Goal: Task Accomplishment & Management: Complete application form

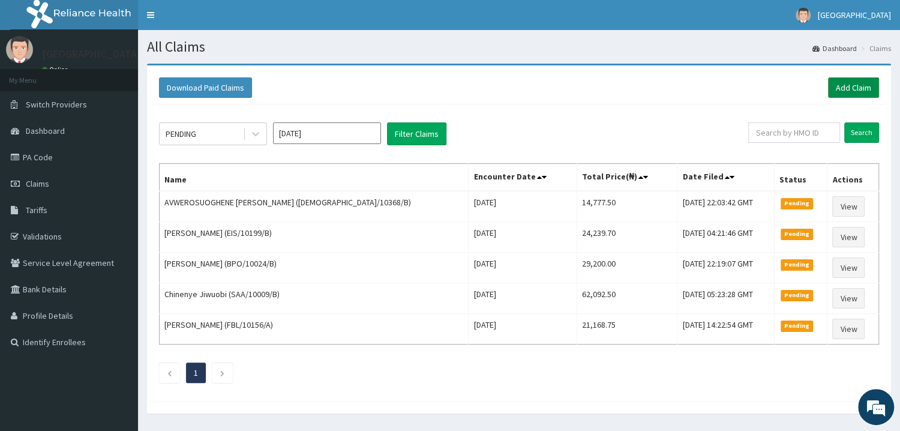
click at [855, 85] on link "Add Claim" at bounding box center [853, 87] width 51 height 20
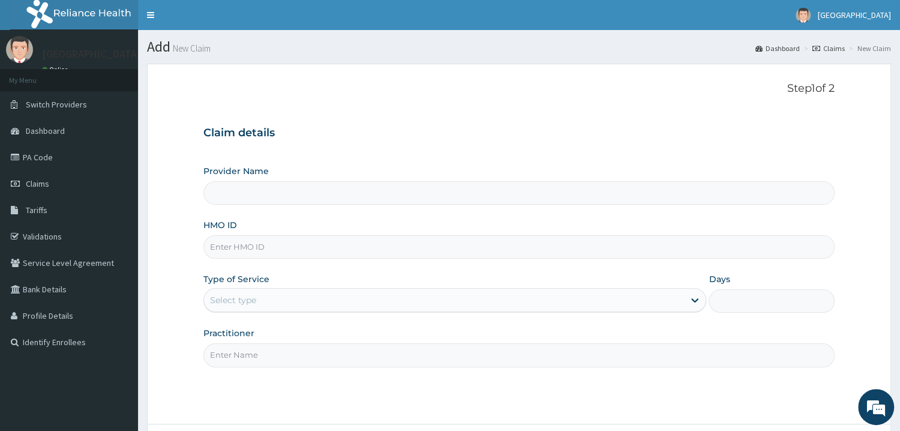
click at [232, 253] on input "HMO ID" at bounding box center [518, 246] width 631 height 23
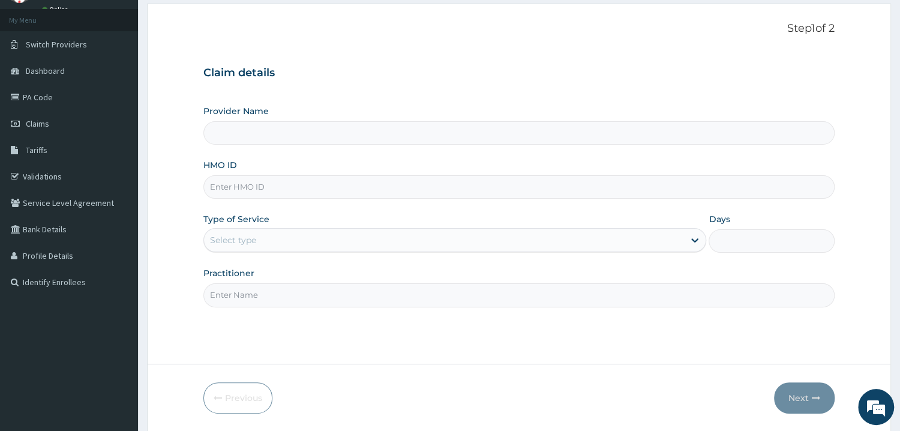
scroll to position [37, 0]
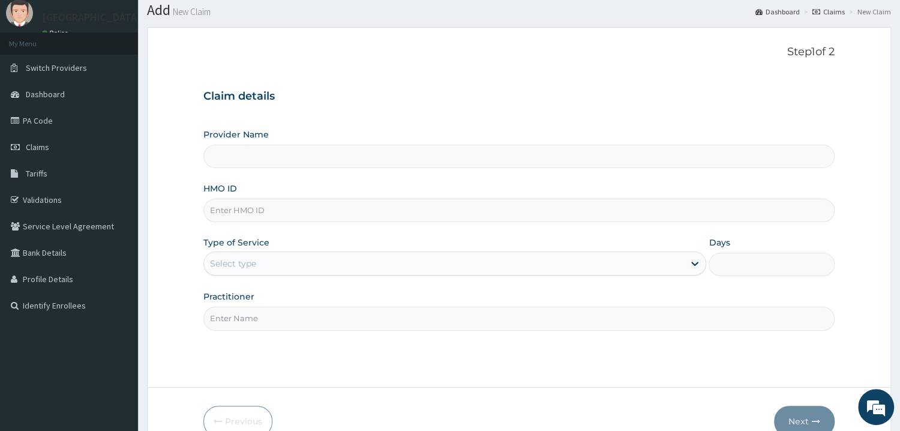
click at [252, 156] on input "Provider Name" at bounding box center [518, 156] width 631 height 23
click at [243, 203] on input "HMO ID" at bounding box center [518, 210] width 631 height 23
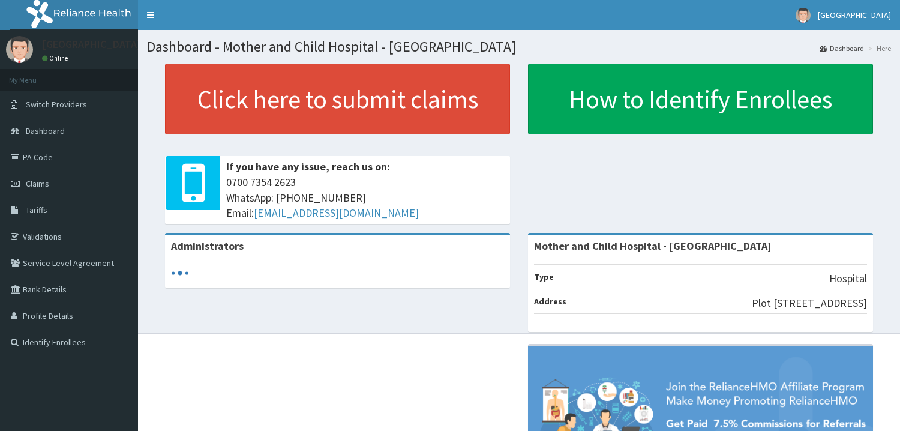
click at [35, 189] on link "Claims" at bounding box center [69, 183] width 138 height 26
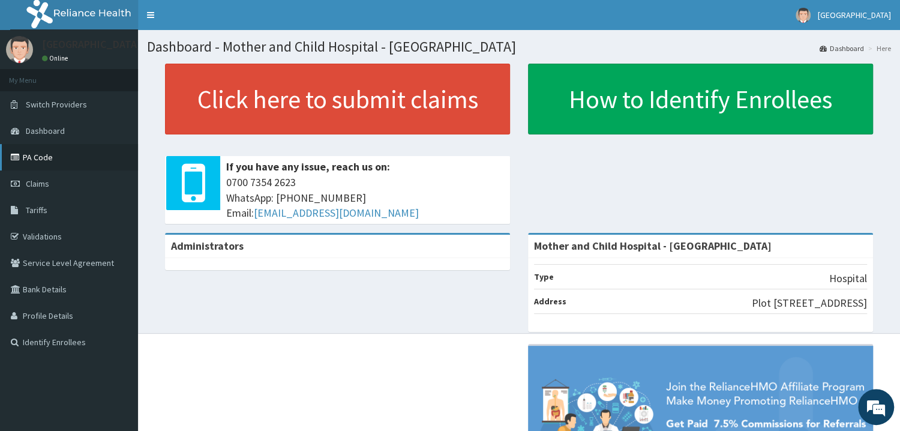
click at [45, 156] on link "PA Code" at bounding box center [69, 157] width 138 height 26
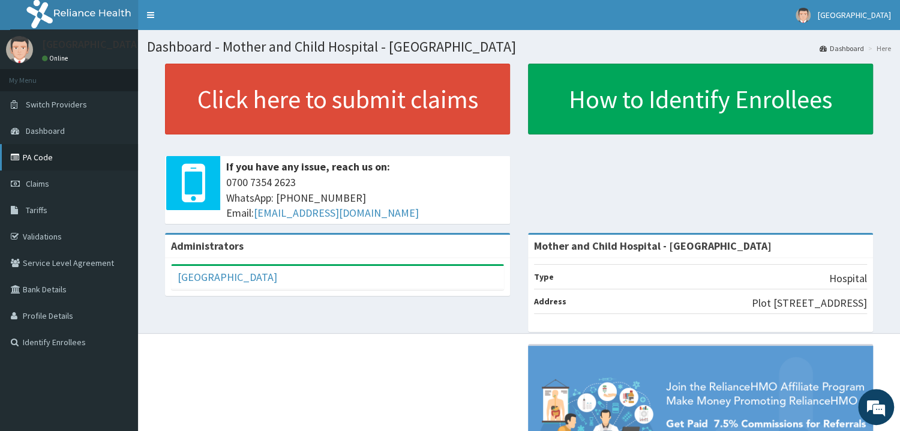
click at [38, 156] on link "PA Code" at bounding box center [69, 157] width 138 height 26
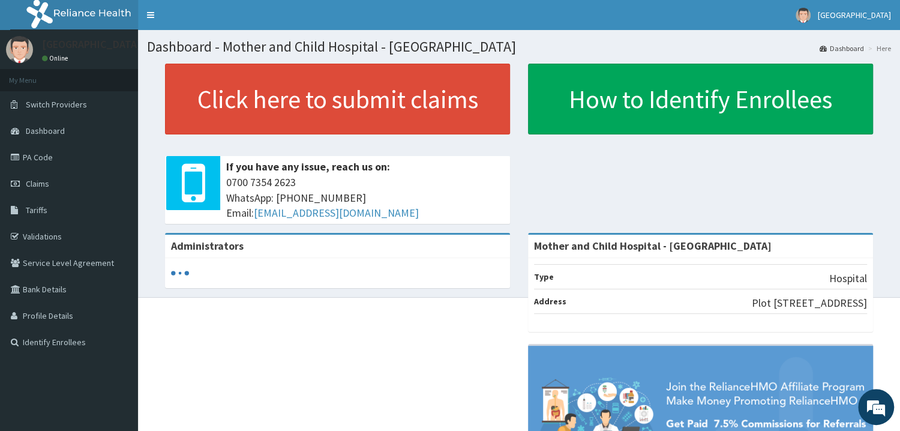
click at [47, 186] on span "Claims" at bounding box center [37, 183] width 23 height 11
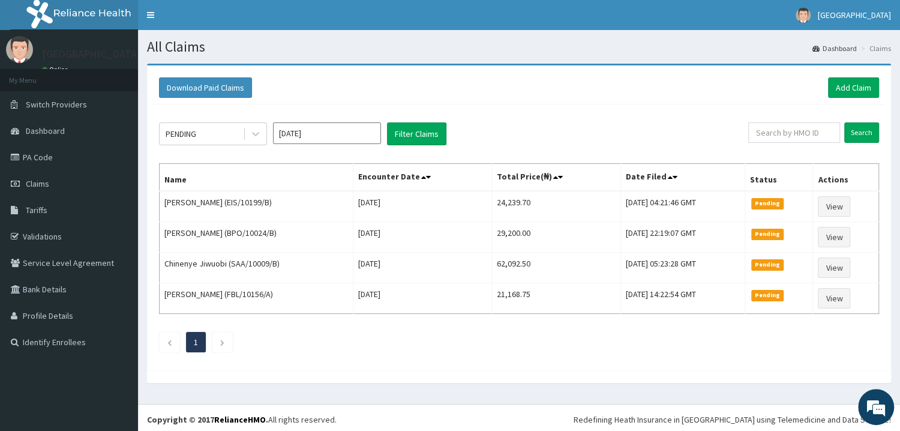
click at [855, 86] on link "Add Claim" at bounding box center [853, 87] width 51 height 20
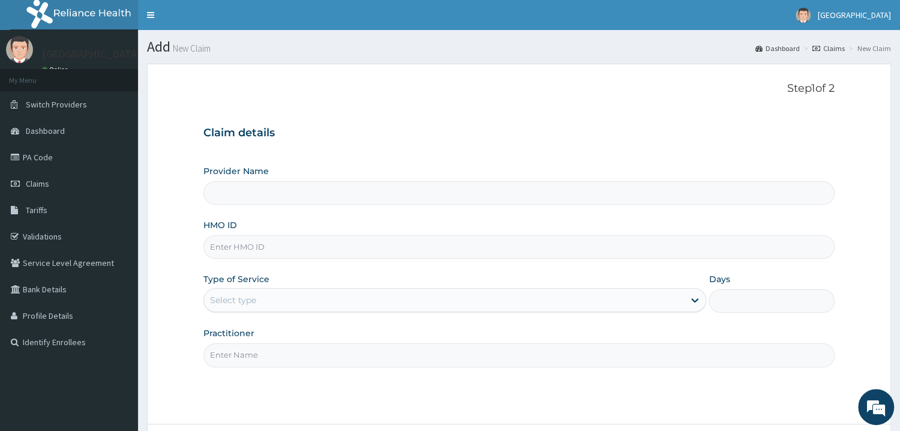
type input "Mother and Child Hospital - Omole"
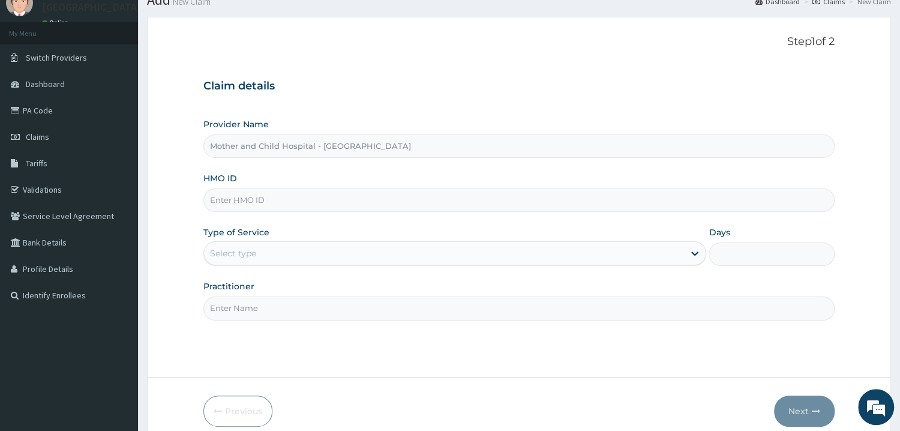
scroll to position [101, 0]
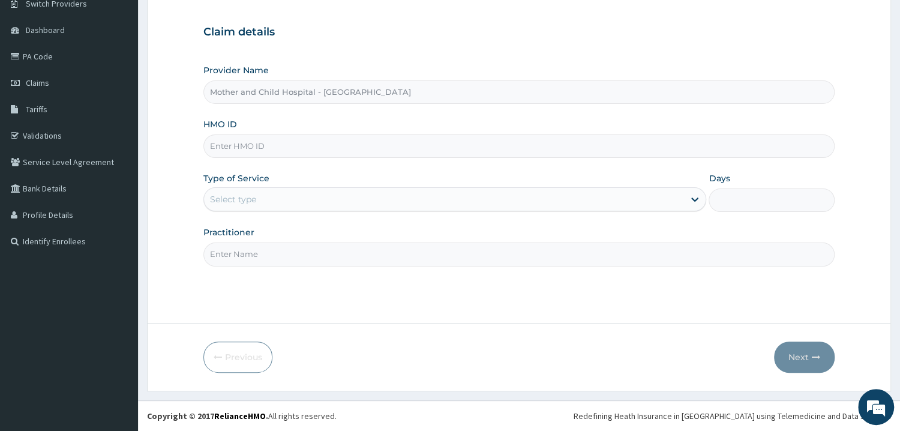
click at [267, 145] on input "HMO ID" at bounding box center [518, 145] width 631 height 23
type input "ITX/10632/A"
click at [274, 191] on div "Select type" at bounding box center [444, 199] width 480 height 19
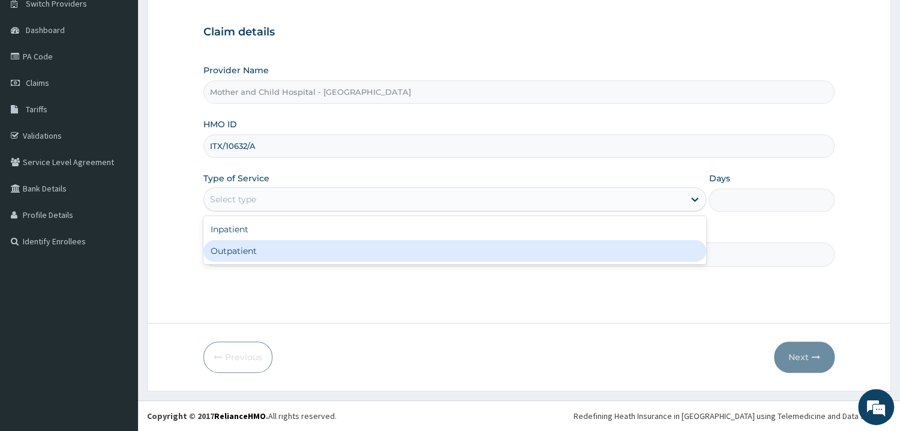
click at [243, 253] on div "Outpatient" at bounding box center [454, 251] width 503 height 22
type input "1"
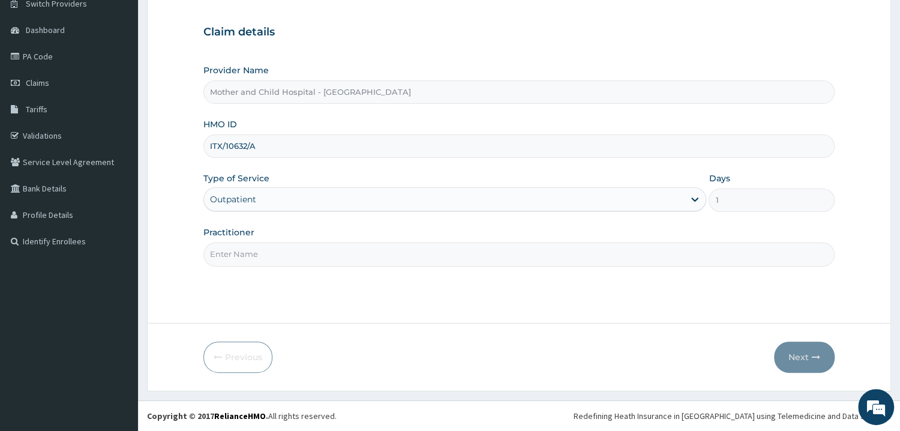
click at [336, 256] on input "Practitioner" at bounding box center [518, 253] width 631 height 23
type input "DR ORE"
click at [796, 356] on button "Next" at bounding box center [804, 356] width 61 height 31
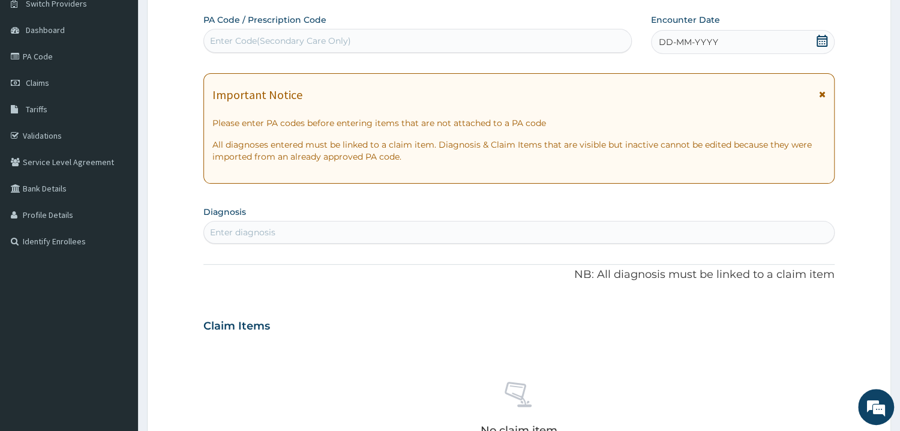
click at [254, 37] on div "Enter Code(Secondary Care Only)" at bounding box center [280, 41] width 141 height 12
click at [235, 39] on div "Enter Code(Secondary Care Only)" at bounding box center [280, 41] width 141 height 12
paste input "PA/16CED9"
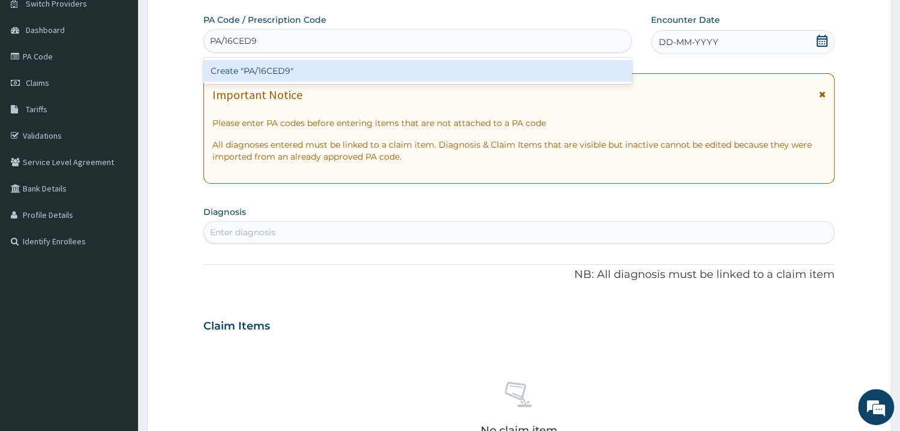
type input "PA/16CED9"
click at [283, 67] on div "Create "PA/16CED9"" at bounding box center [417, 71] width 428 height 22
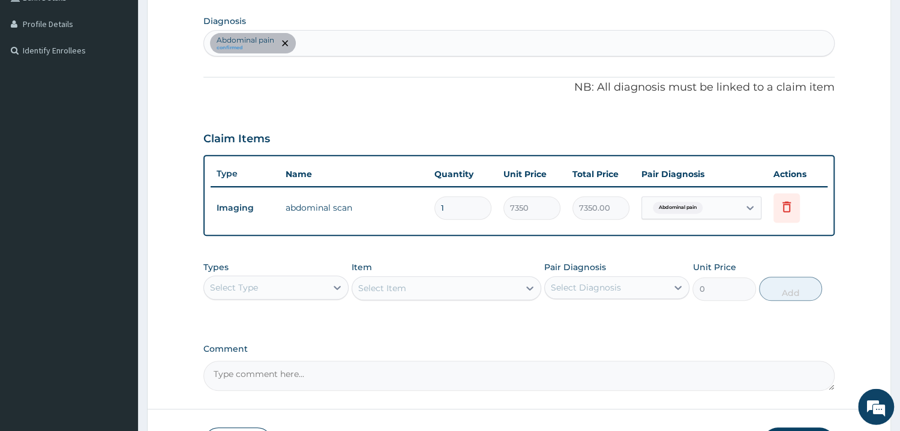
scroll to position [294, 0]
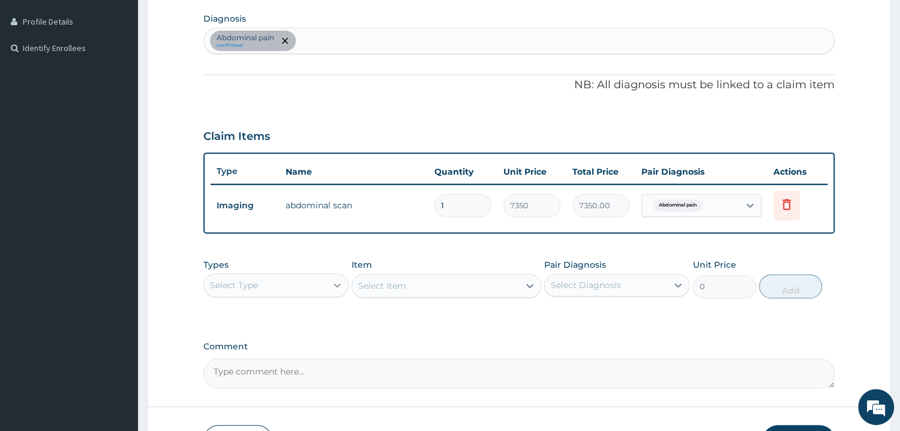
click at [333, 291] on div at bounding box center [337, 285] width 22 height 22
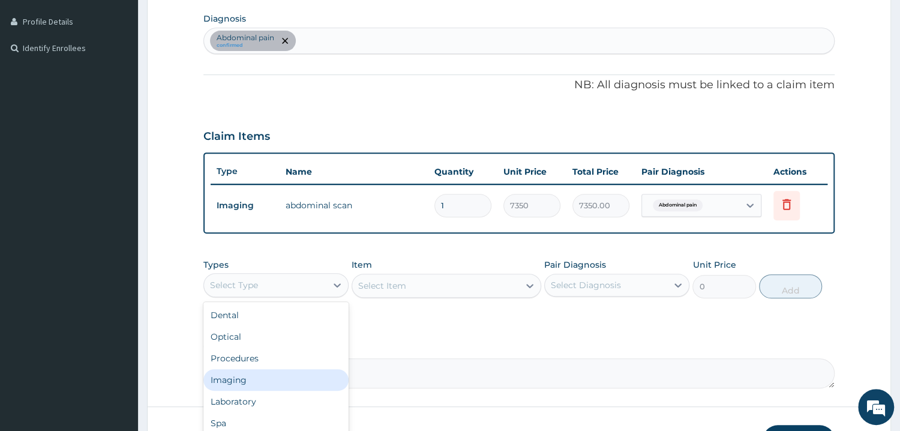
scroll to position [41, 0]
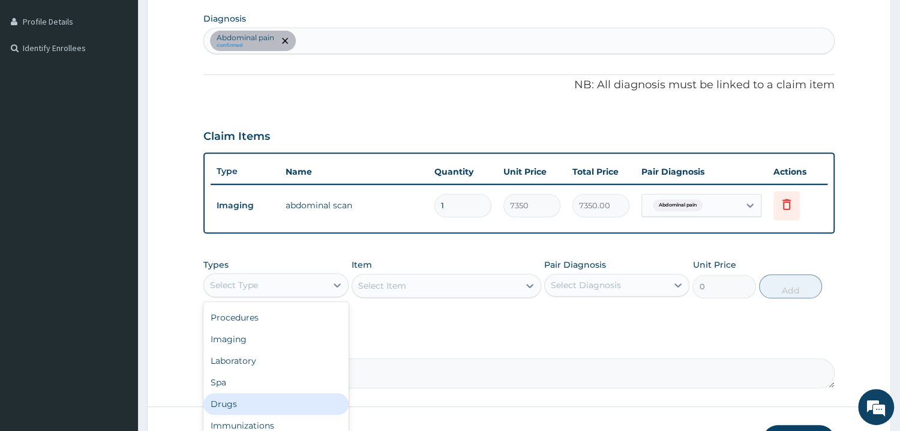
click at [222, 404] on div "Drugs" at bounding box center [275, 404] width 145 height 22
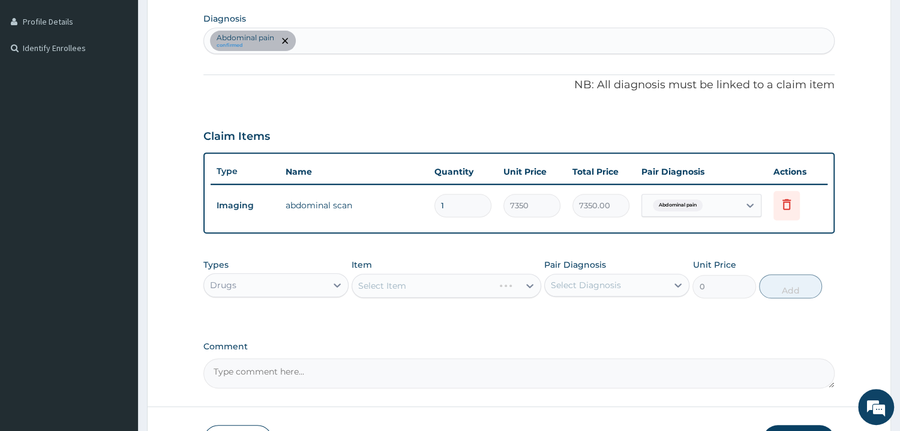
click at [431, 285] on div "Select Item" at bounding box center [446, 285] width 190 height 24
click at [529, 286] on div "Select Item" at bounding box center [446, 285] width 190 height 24
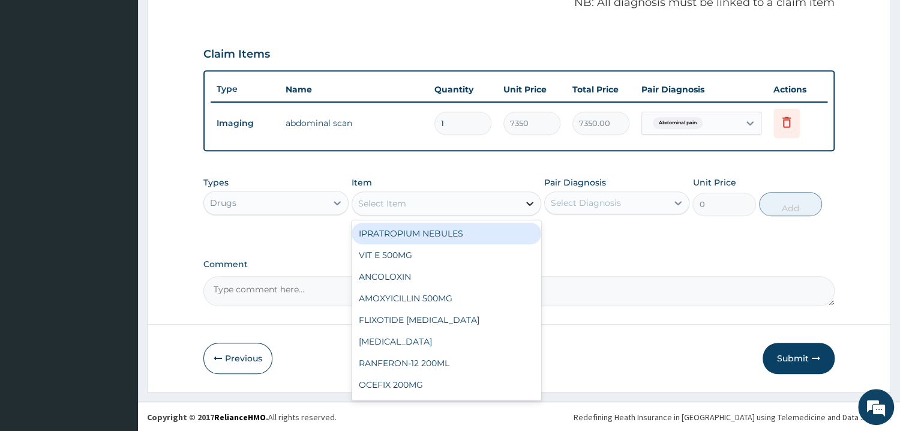
click at [522, 202] on div at bounding box center [530, 204] width 22 height 22
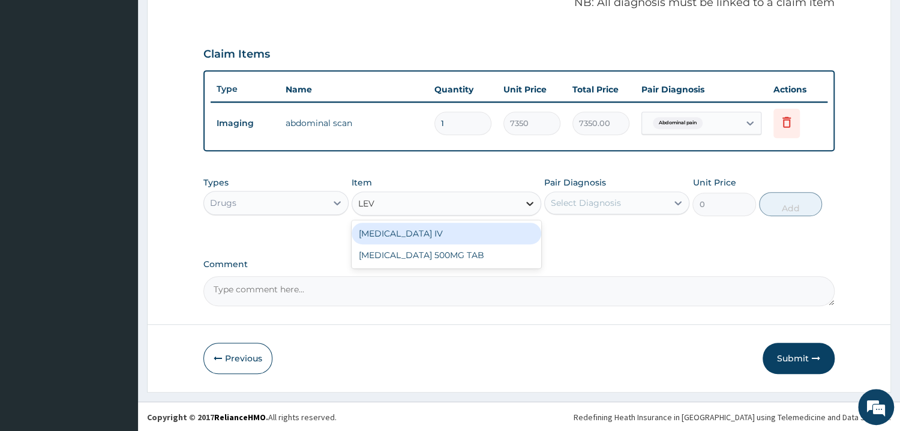
type input "LEVO"
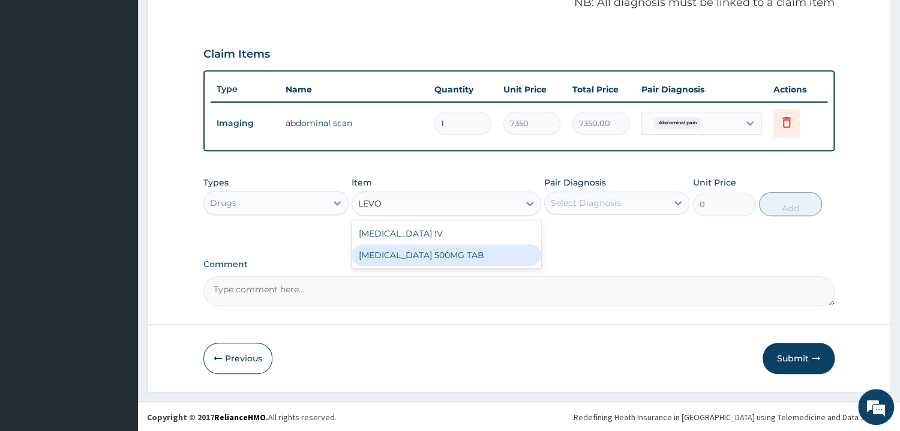
click at [453, 253] on div "[MEDICAL_DATA] 500MG TAB" at bounding box center [446, 255] width 190 height 22
type input "233.75"
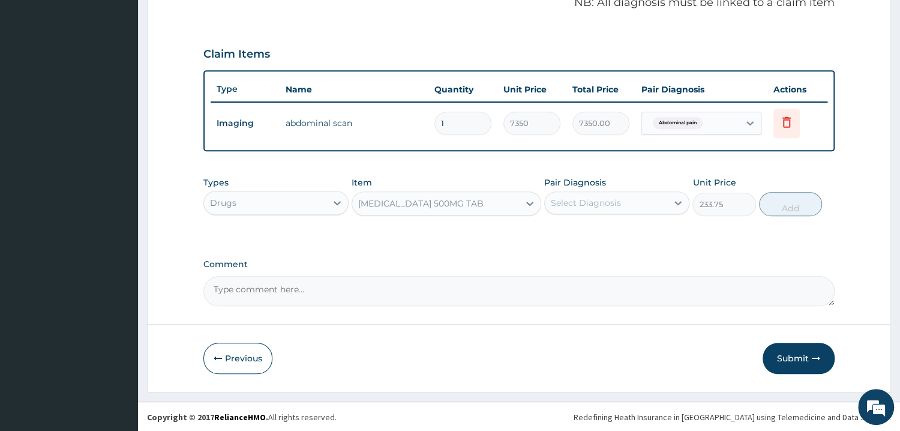
click at [603, 199] on div "Select Diagnosis" at bounding box center [586, 203] width 70 height 12
click at [554, 229] on input "checkbox" at bounding box center [555, 232] width 8 height 8
checkbox input "true"
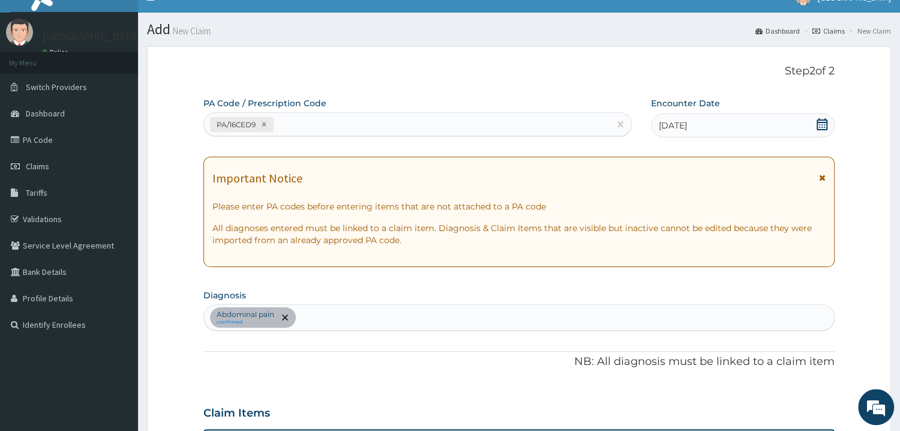
scroll to position [0, 0]
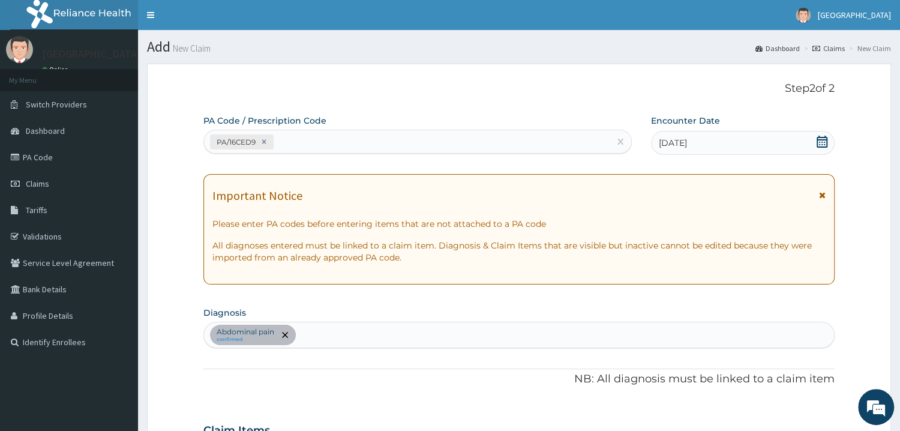
click at [320, 335] on div "Abdominal pain confirmed" at bounding box center [519, 334] width 630 height 25
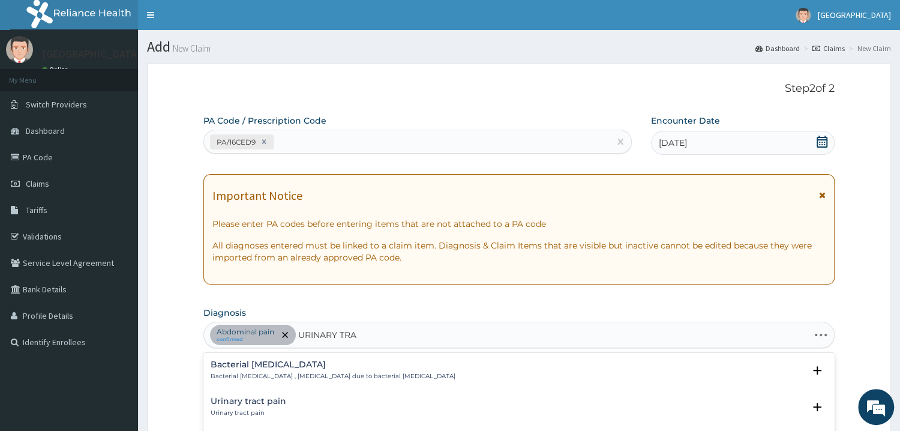
type input "URINARY TRAC"
click at [261, 404] on h4 "Urinary tract pain" at bounding box center [248, 400] width 76 height 9
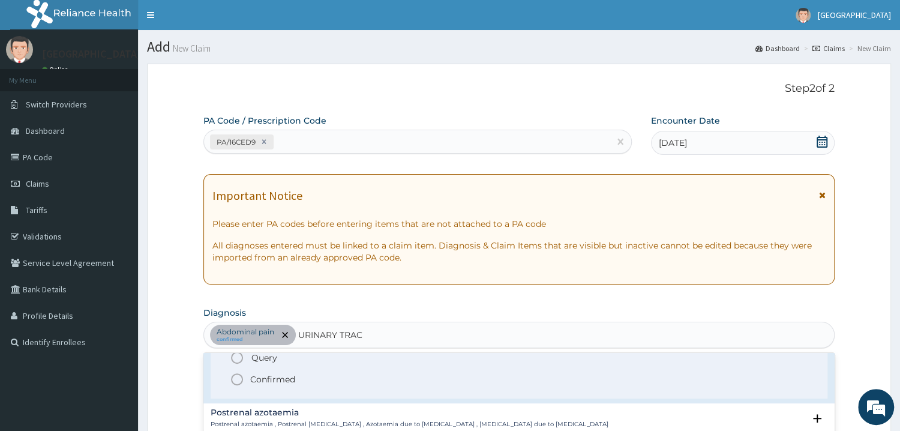
scroll to position [121, 0]
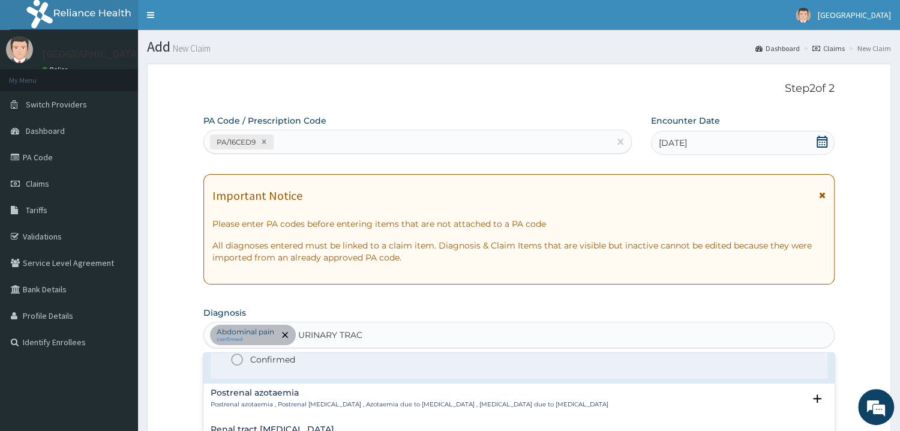
click at [232, 357] on circle "status option filled" at bounding box center [236, 359] width 11 height 11
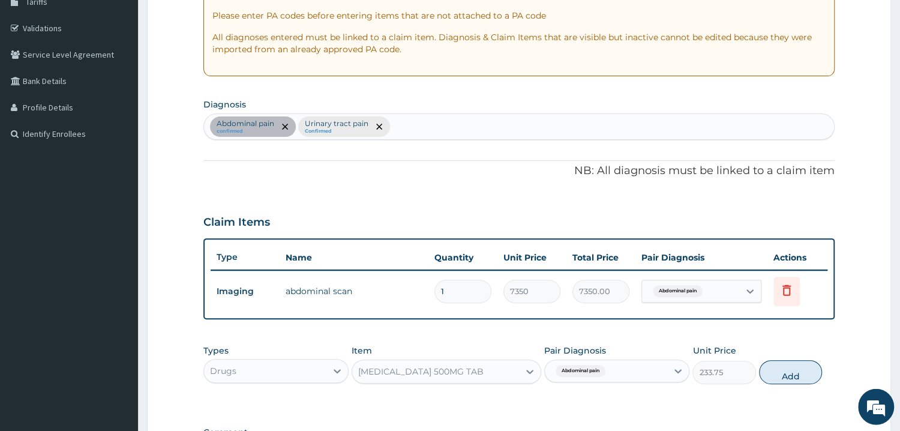
scroll to position [321, 0]
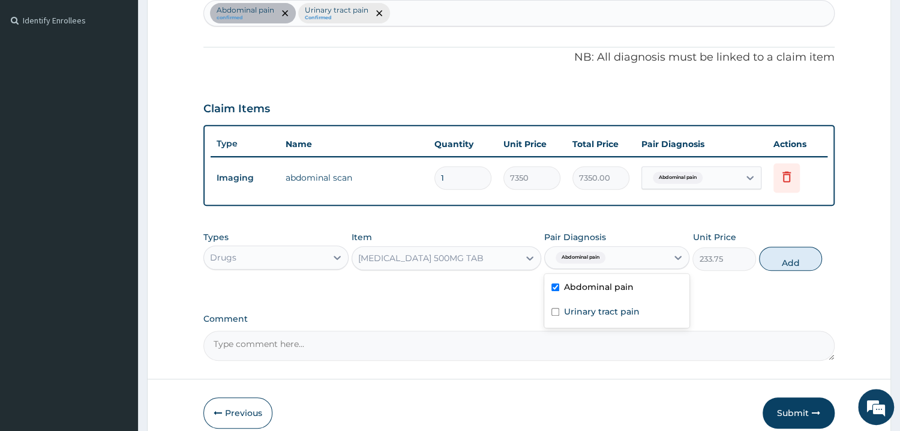
click at [639, 260] on div "Abdominal pain" at bounding box center [606, 257] width 122 height 20
click at [558, 312] on input "checkbox" at bounding box center [555, 312] width 8 height 8
checkbox input "true"
click at [785, 256] on button "Add" at bounding box center [790, 258] width 63 height 24
type input "0"
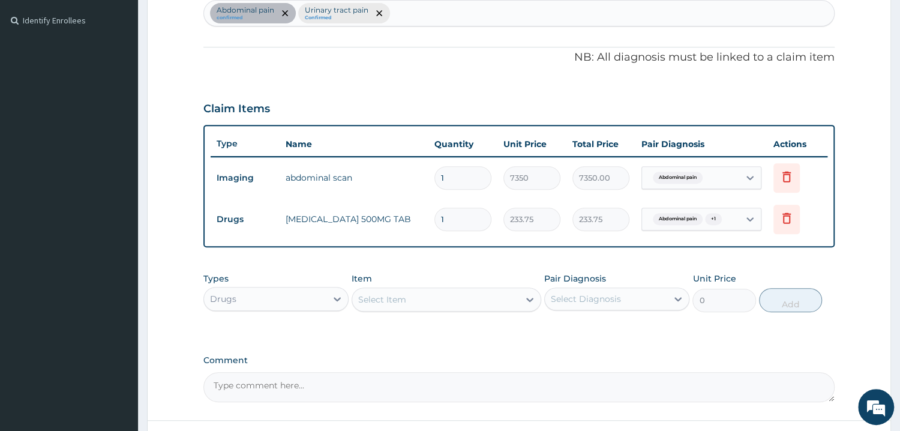
click at [468, 221] on input "1" at bounding box center [462, 219] width 57 height 23
type input "10"
type input "2337.50"
type input "1"
type input "233.75"
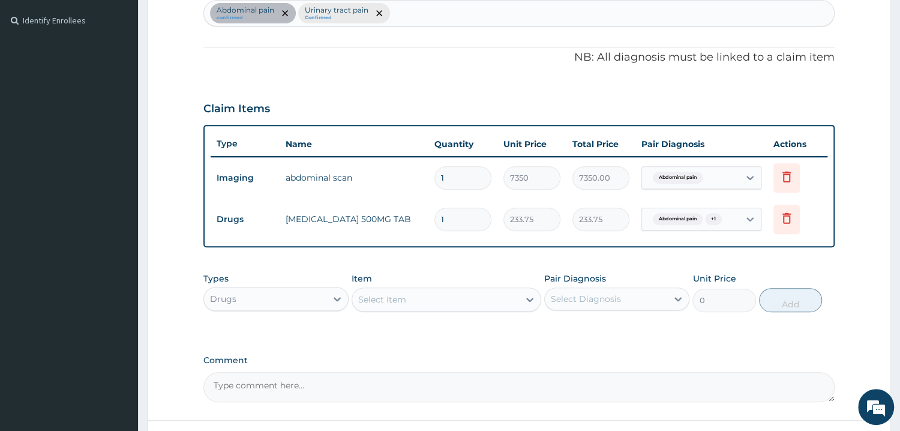
type input "0.00"
type input "7"
type input "1636.25"
type input "7"
click at [374, 305] on div "Select Item" at bounding box center [435, 299] width 167 height 19
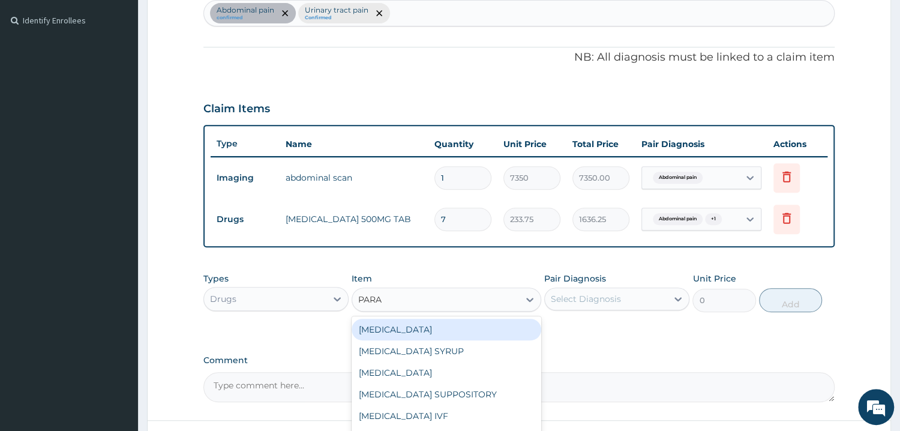
type input "PARAC"
click at [417, 321] on div "[MEDICAL_DATA]" at bounding box center [446, 329] width 190 height 22
type input "37.40000152587891"
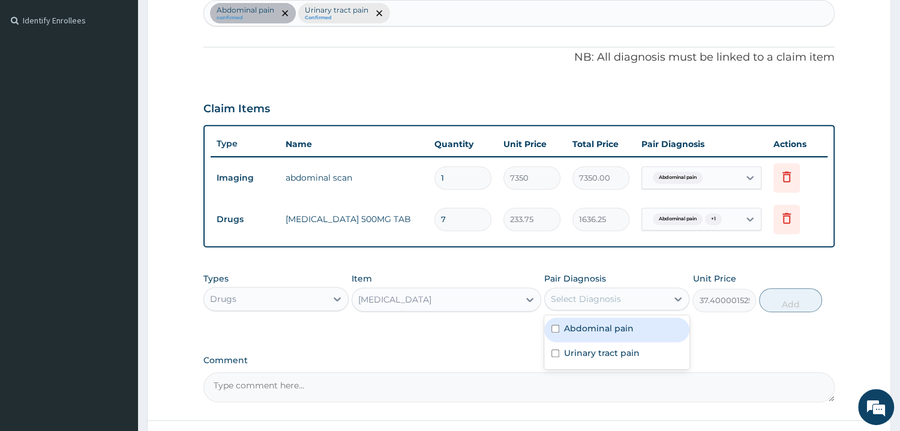
click at [578, 302] on div "Select Diagnosis" at bounding box center [586, 299] width 70 height 12
click at [557, 350] on input "checkbox" at bounding box center [555, 353] width 8 height 8
checkbox input "true"
click at [558, 327] on input "checkbox" at bounding box center [555, 328] width 8 height 8
checkbox input "true"
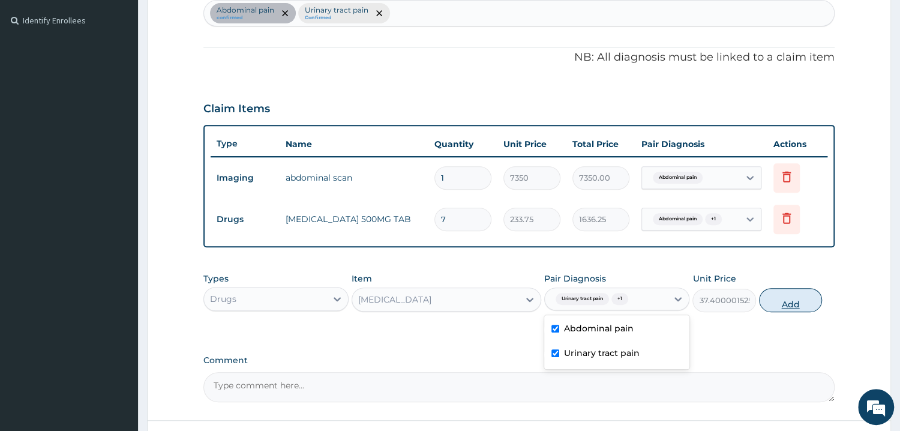
click at [777, 291] on button "Add" at bounding box center [790, 300] width 63 height 24
type input "0"
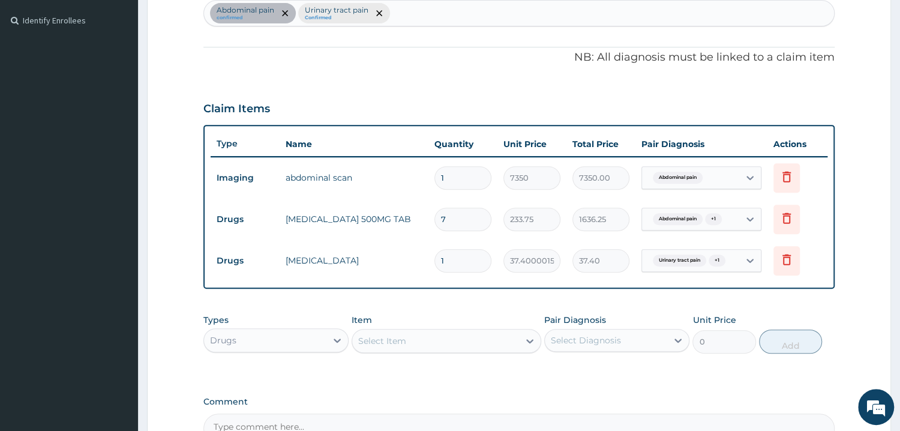
click at [453, 257] on input "1" at bounding box center [462, 260] width 57 height 23
type input "0.00"
type input "1"
type input "37.40"
type input "18"
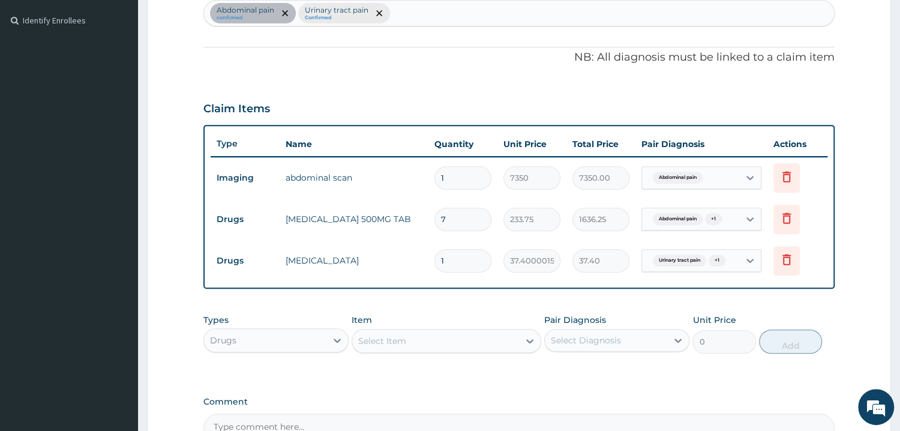
type input "673.20"
type input "18"
click at [635, 288] on div "PA Code / Prescription Code PA/16CED9 Encounter Date 12-09-2025 Important Notic…" at bounding box center [518, 118] width 631 height 650
click at [324, 340] on div "Drugs" at bounding box center [265, 339] width 122 height 19
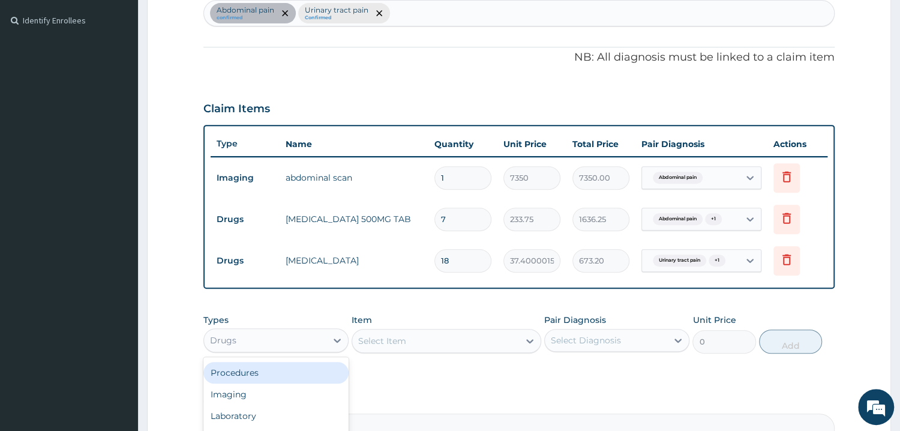
click at [250, 372] on div "Procedures" at bounding box center [275, 373] width 145 height 22
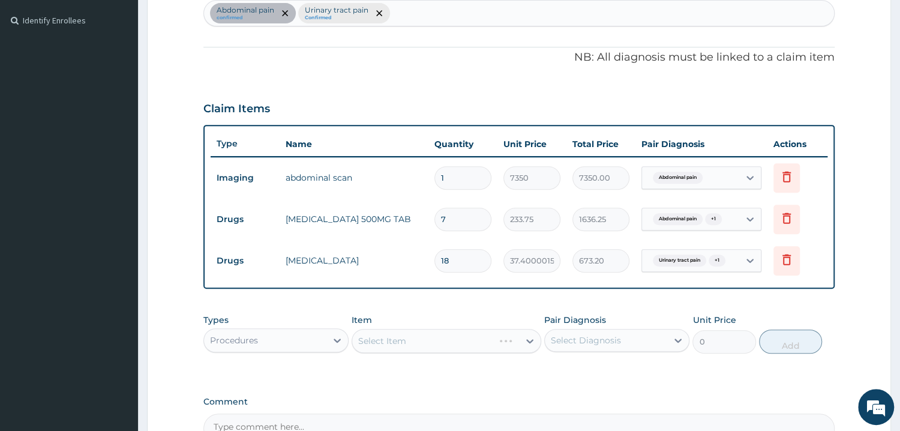
click at [433, 334] on div "Select Item" at bounding box center [446, 341] width 190 height 24
click at [519, 339] on div "Select Item" at bounding box center [446, 341] width 190 height 24
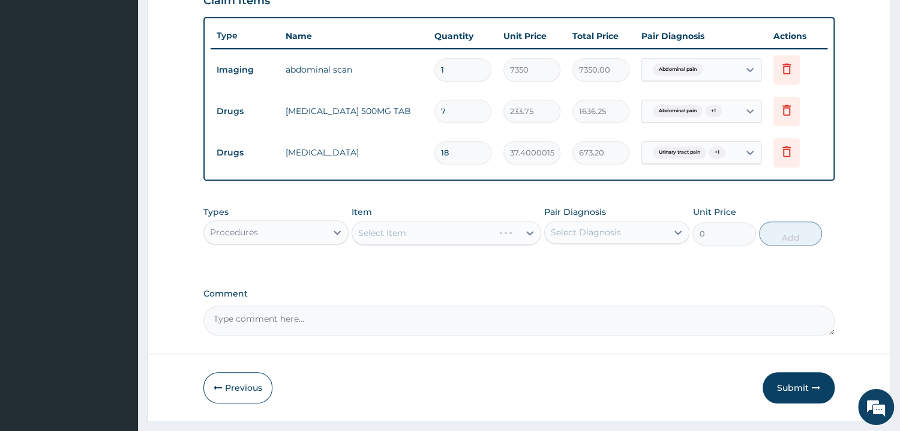
scroll to position [450, 0]
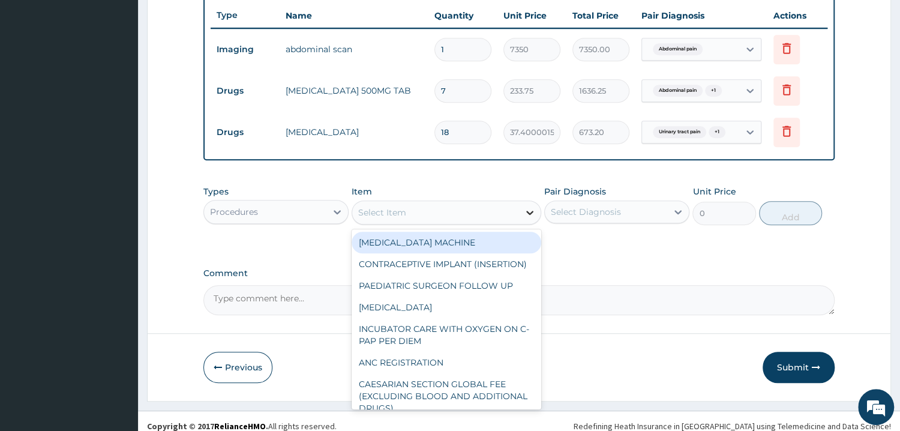
click at [523, 208] on div at bounding box center [530, 213] width 22 height 22
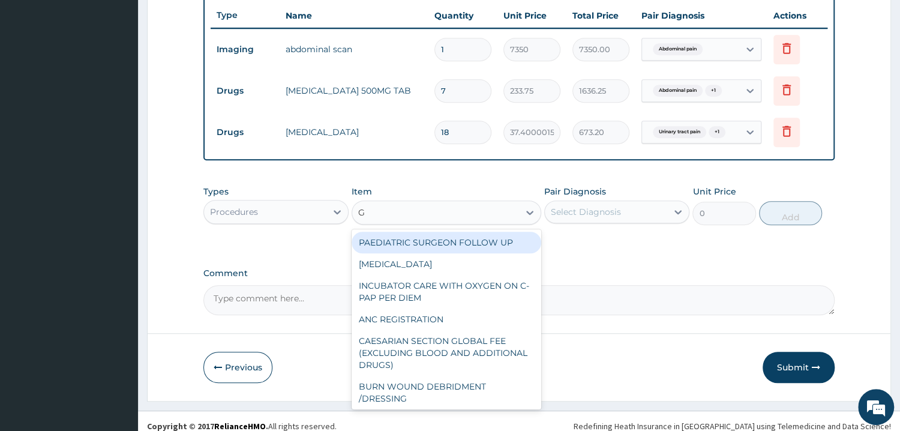
type input "GP"
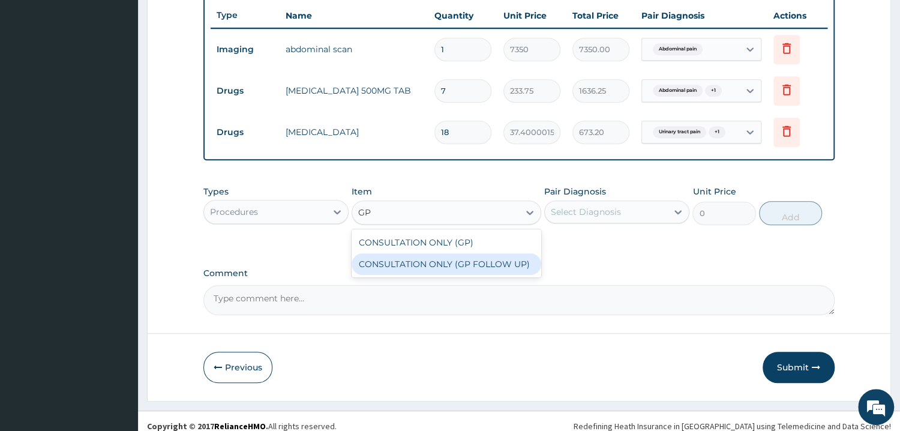
click at [446, 264] on div "CONSULTATION ONLY (GP FOLLOW UP)" at bounding box center [446, 264] width 190 height 22
type input "3750"
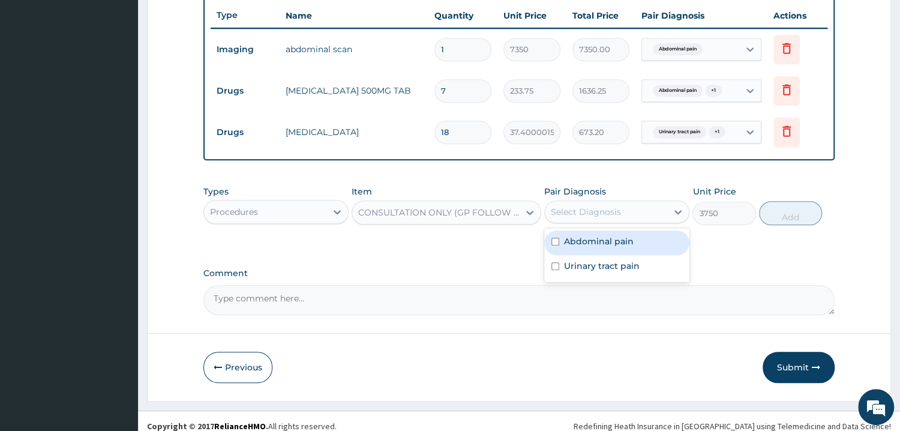
click at [594, 210] on div "Select Diagnosis" at bounding box center [586, 212] width 70 height 12
drag, startPoint x: 556, startPoint y: 239, endPoint x: 560, endPoint y: 263, distance: 24.4
click at [556, 237] on input "checkbox" at bounding box center [555, 241] width 8 height 8
checkbox input "true"
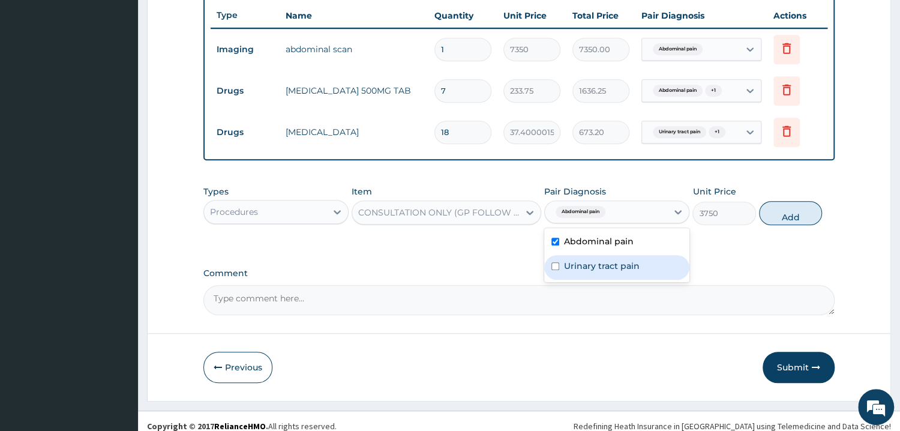
click at [555, 268] on input "checkbox" at bounding box center [555, 266] width 8 height 8
checkbox input "true"
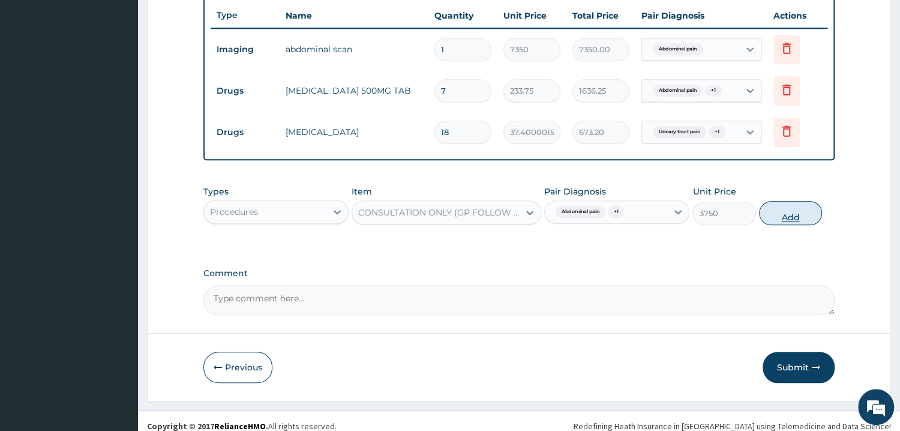
click at [807, 212] on button "Add" at bounding box center [790, 213] width 63 height 24
type input "0"
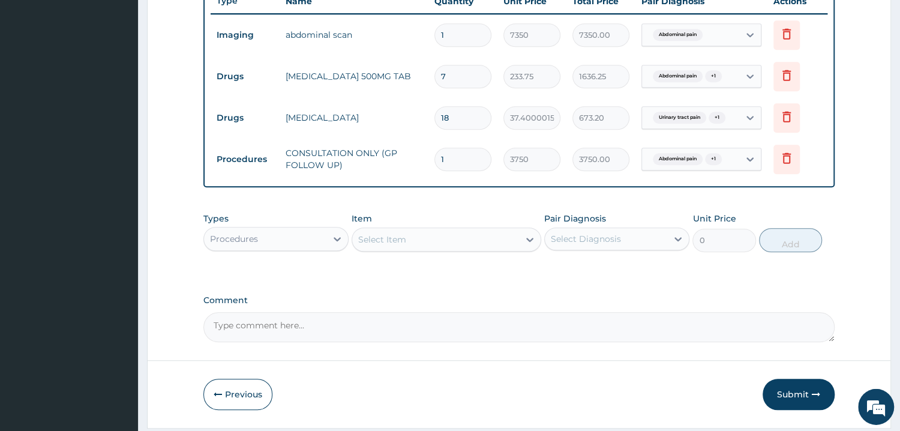
scroll to position [500, 0]
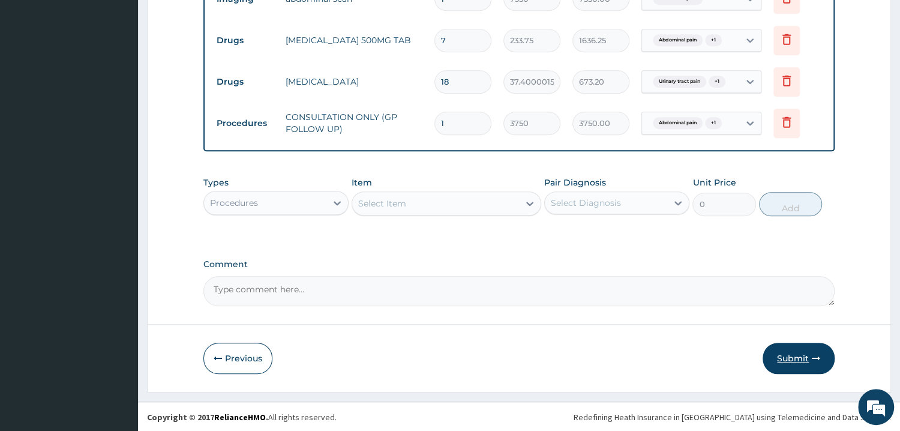
click at [799, 360] on button "Submit" at bounding box center [798, 357] width 72 height 31
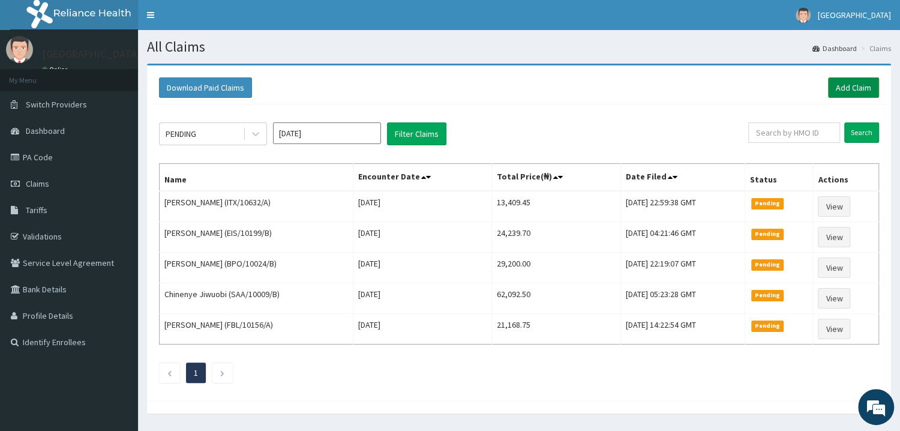
click at [859, 92] on link "Add Claim" at bounding box center [853, 87] width 51 height 20
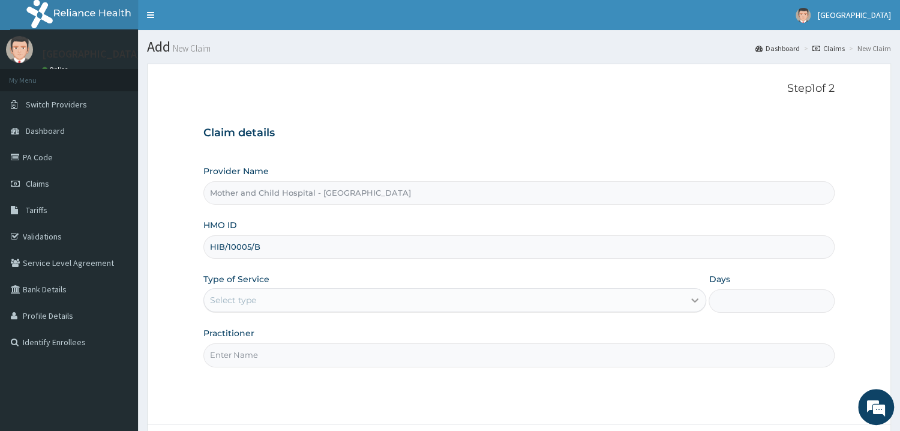
type input "HIB/10005/B"
click at [694, 304] on icon at bounding box center [694, 300] width 12 height 12
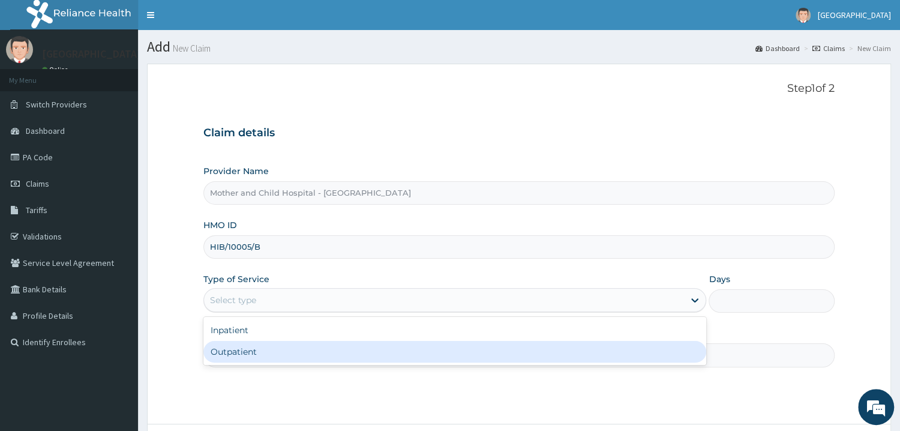
click at [248, 354] on div "Outpatient" at bounding box center [454, 352] width 503 height 22
type input "1"
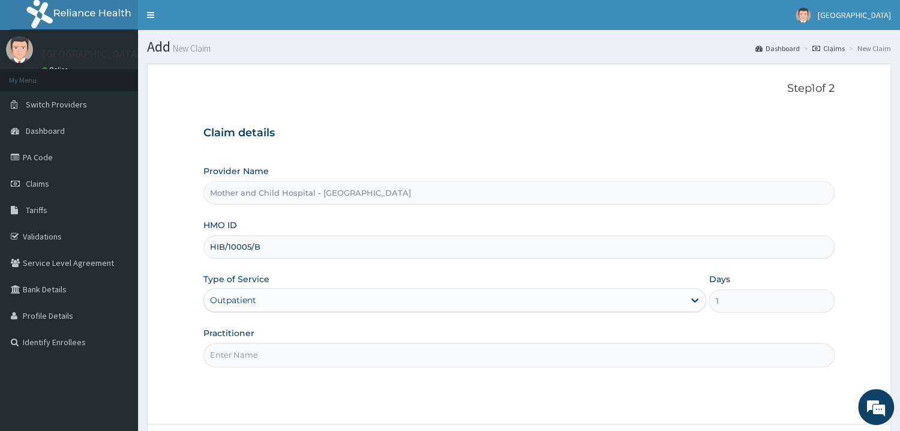
click at [242, 356] on input "Practitioner" at bounding box center [518, 354] width 631 height 23
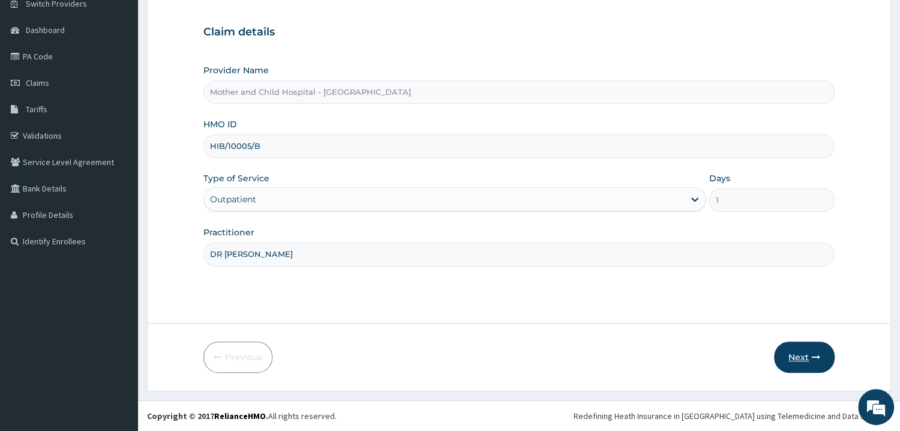
type input "DR [PERSON_NAME]"
click at [799, 357] on button "Next" at bounding box center [804, 356] width 61 height 31
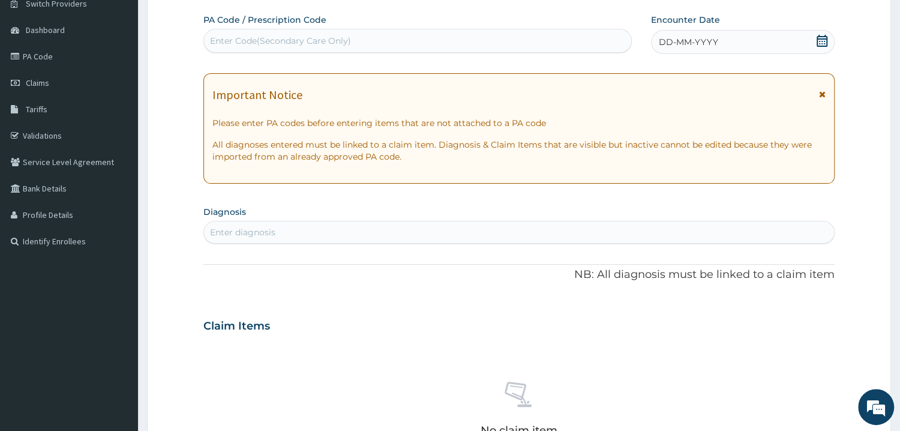
click at [826, 38] on icon at bounding box center [821, 41] width 11 height 12
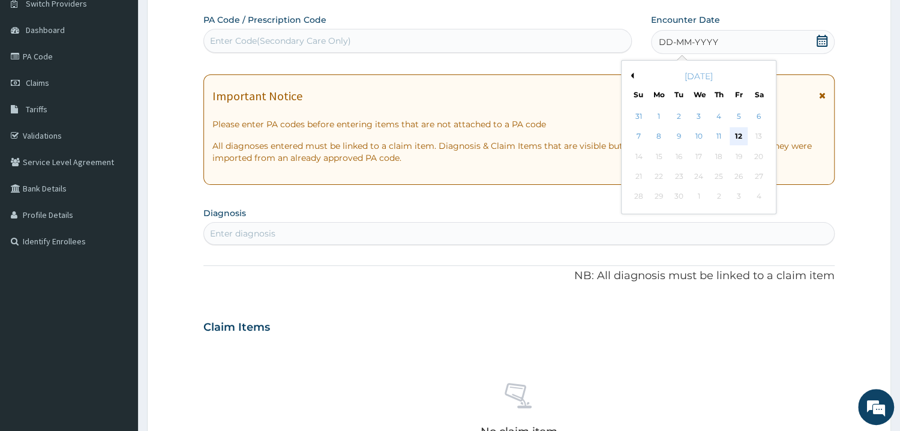
scroll to position [0, 0]
click at [736, 139] on div "12" at bounding box center [738, 137] width 18 height 18
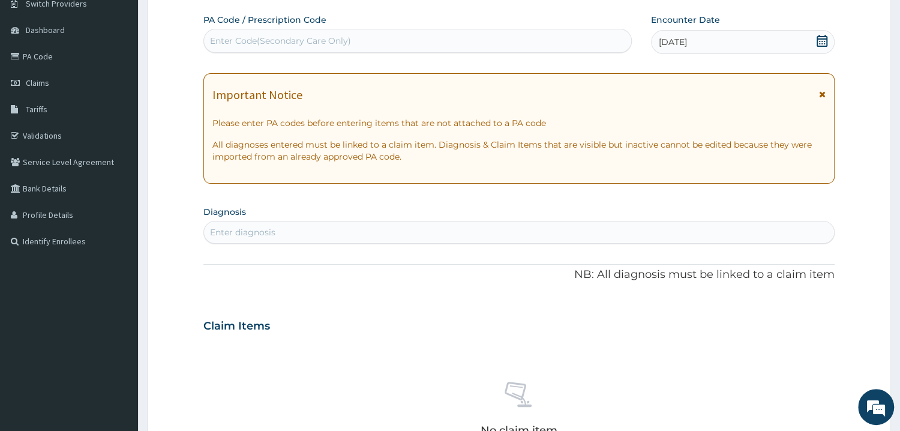
click at [299, 230] on div "Enter diagnosis" at bounding box center [519, 231] width 630 height 19
type input "[MEDICAL_DATA]"
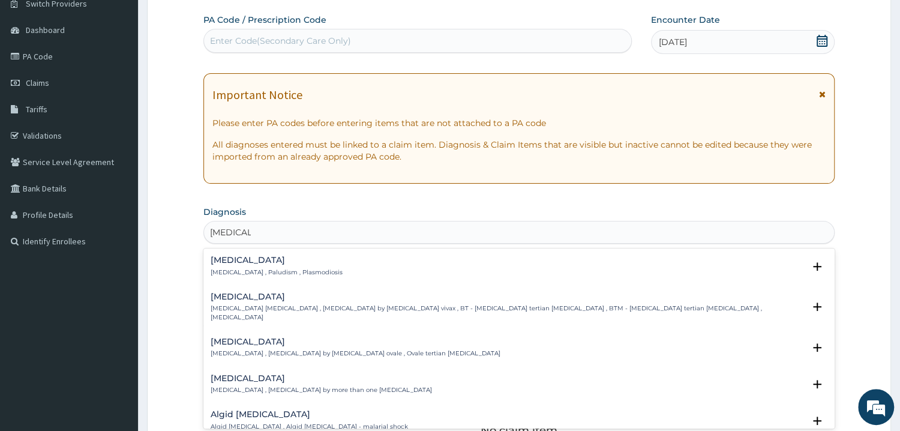
click at [236, 265] on div "[MEDICAL_DATA] [MEDICAL_DATA] , Paludism , Plasmodiosis" at bounding box center [276, 265] width 132 height 21
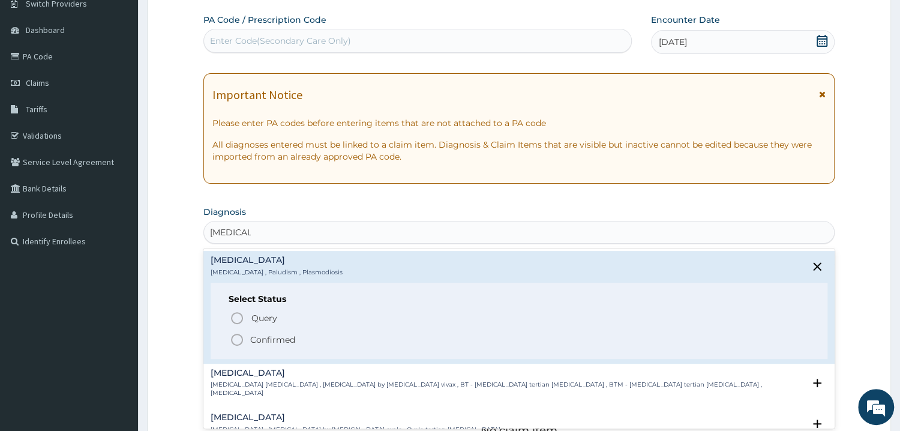
click at [239, 336] on icon "status option filled" at bounding box center [237, 339] width 14 height 14
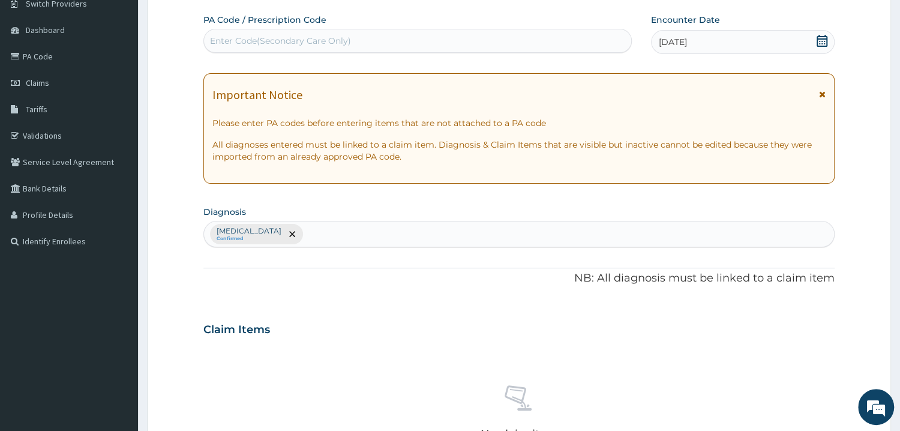
click at [309, 235] on div "[MEDICAL_DATA] Confirmed" at bounding box center [519, 233] width 630 height 25
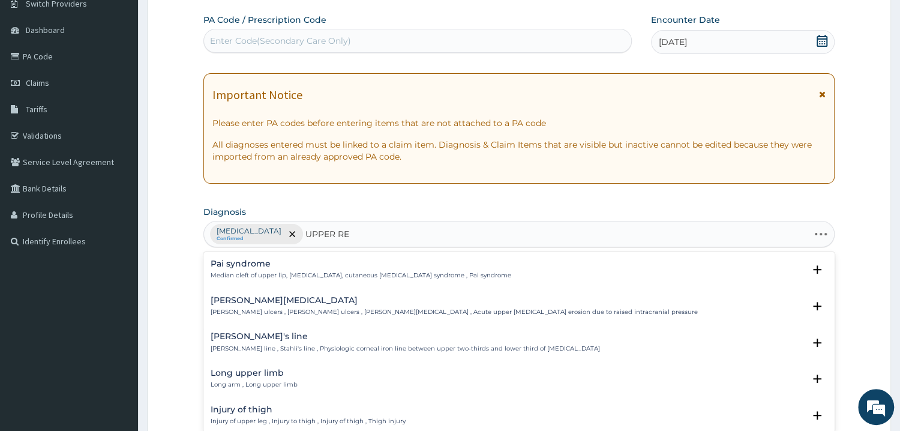
type input "UPPER RES"
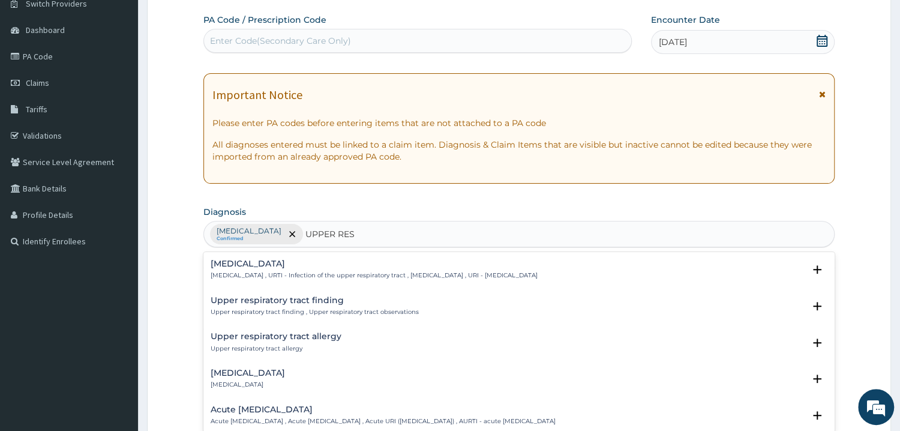
click at [275, 268] on h4 "[MEDICAL_DATA]" at bounding box center [373, 263] width 327 height 9
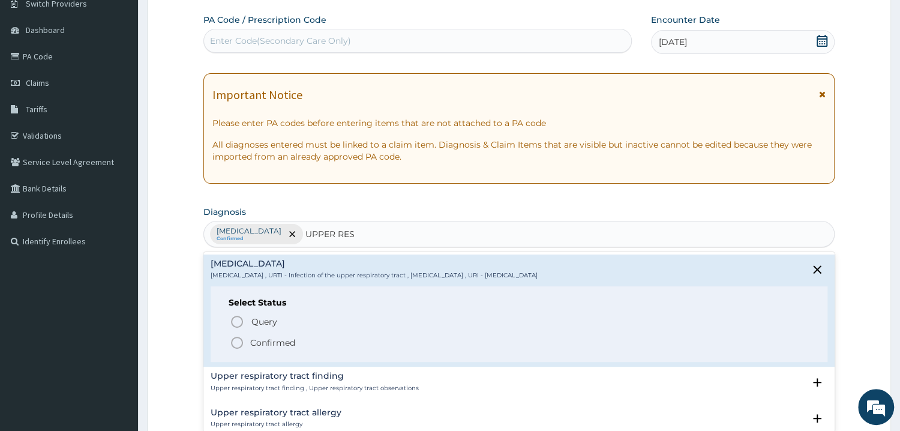
click at [242, 342] on circle "status option filled" at bounding box center [236, 342] width 11 height 11
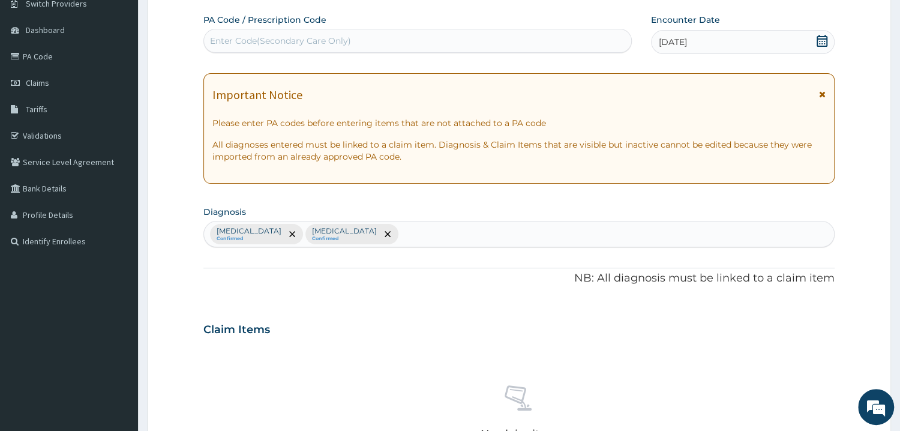
click at [239, 345] on div "No claim item" at bounding box center [518, 414] width 631 height 138
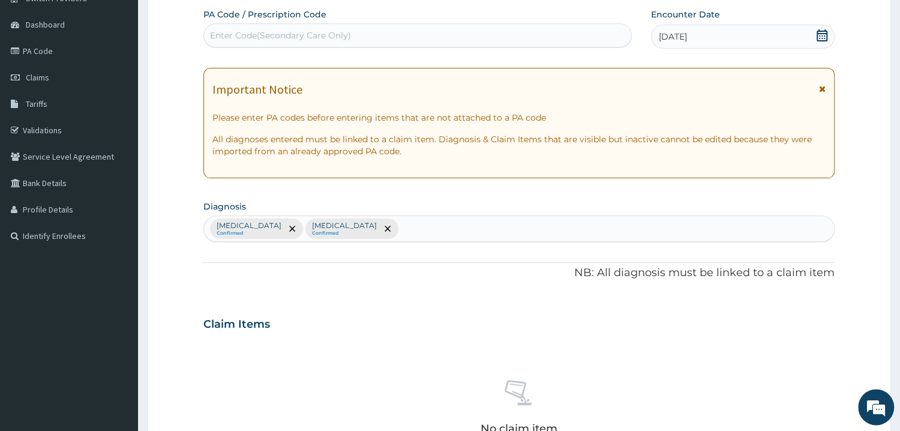
scroll to position [294, 0]
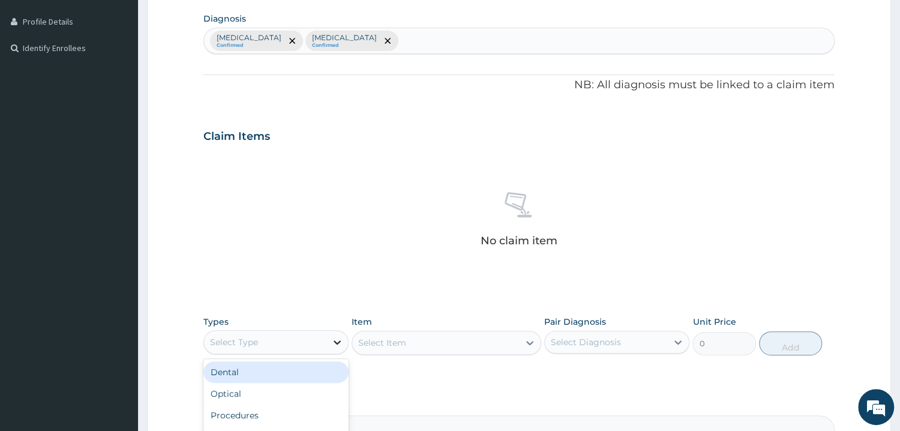
click at [338, 334] on div at bounding box center [337, 342] width 22 height 22
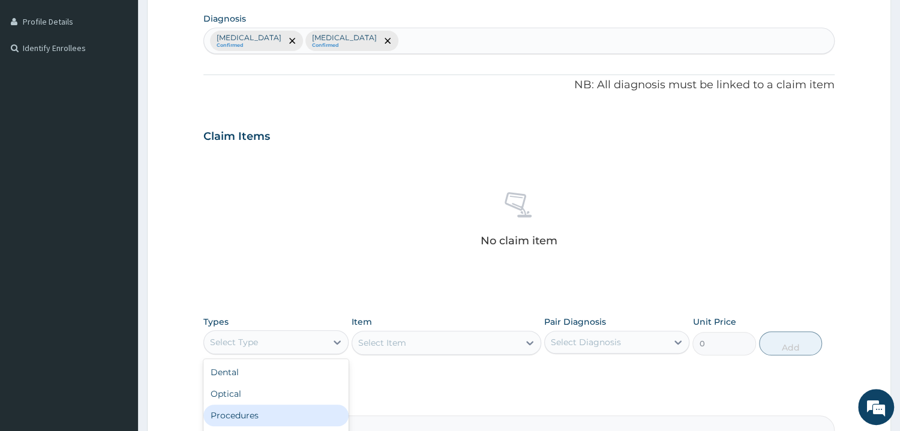
click at [269, 413] on div "Procedures" at bounding box center [275, 415] width 145 height 22
drag, startPoint x: 413, startPoint y: 339, endPoint x: 421, endPoint y: 339, distance: 8.4
click at [413, 339] on div "Select Item" at bounding box center [446, 342] width 190 height 24
click at [525, 335] on div "Select Item" at bounding box center [446, 342] width 190 height 24
click at [524, 343] on div "Select Item" at bounding box center [446, 342] width 190 height 24
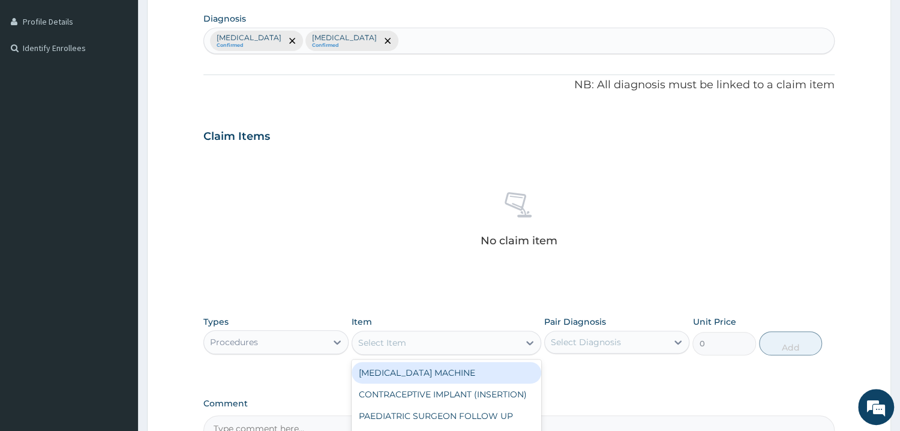
click at [515, 344] on div "Select Item" at bounding box center [435, 342] width 167 height 19
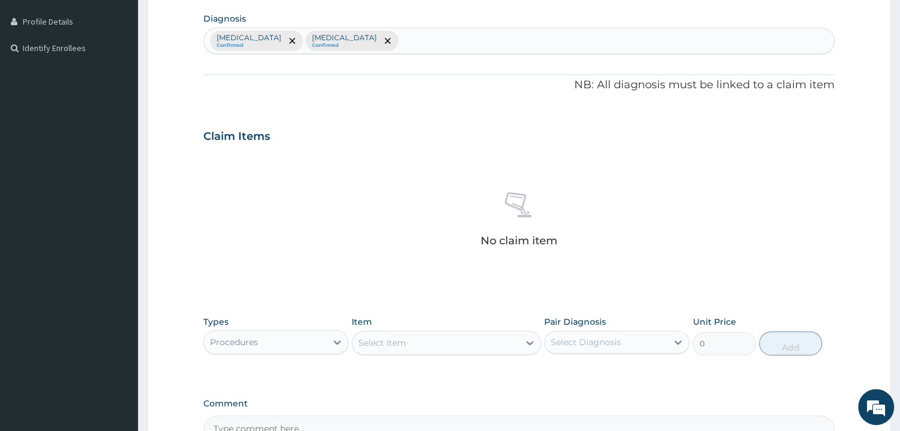
click at [506, 345] on div "Select Item" at bounding box center [435, 342] width 167 height 19
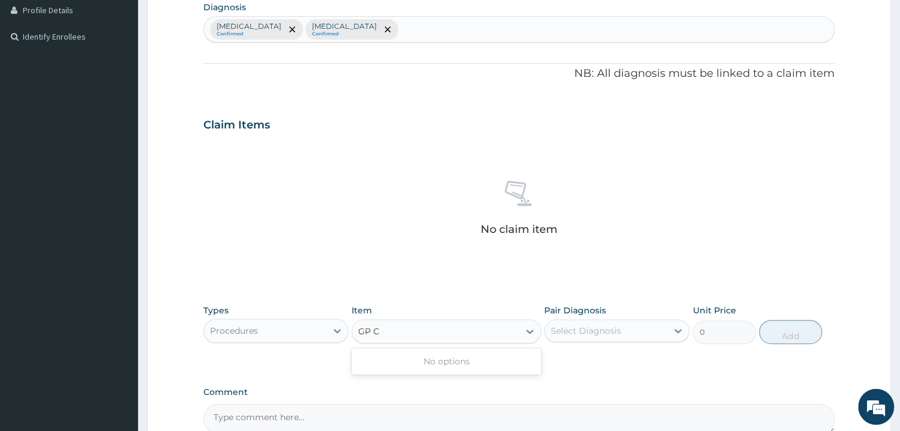
scroll to position [404, 0]
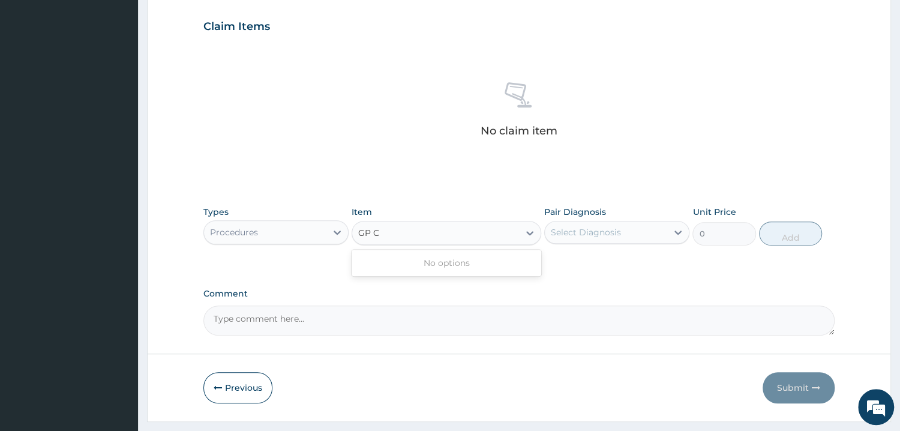
click at [373, 230] on input "GP C" at bounding box center [369, 233] width 22 height 12
click at [369, 231] on input "GC" at bounding box center [365, 233] width 14 height 12
type input "G"
click at [451, 269] on div "No options" at bounding box center [446, 263] width 190 height 22
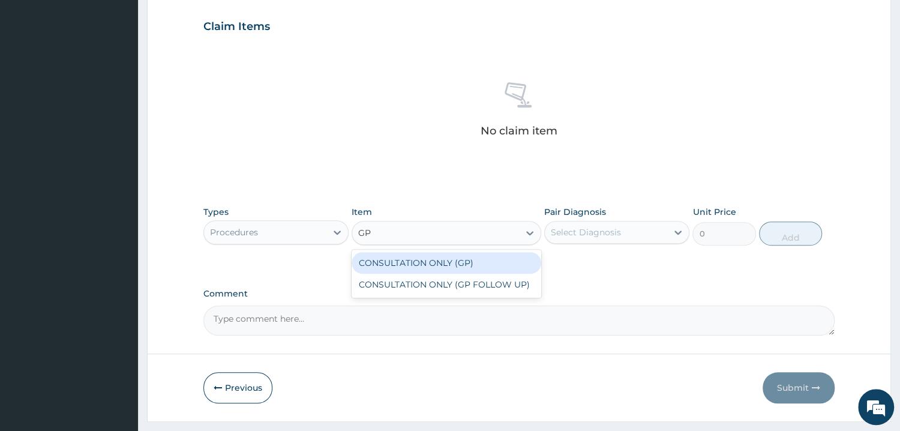
type input "GP"
click at [443, 259] on div "CONSULTATION ONLY (GP)" at bounding box center [446, 263] width 190 height 22
type input "6250"
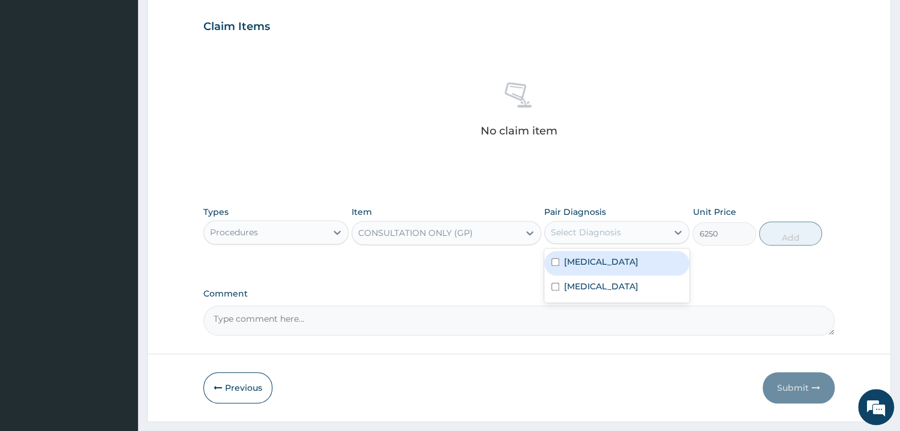
drag, startPoint x: 569, startPoint y: 222, endPoint x: 570, endPoint y: 242, distance: 19.8
click at [569, 222] on div "Select Diagnosis" at bounding box center [616, 232] width 145 height 23
drag, startPoint x: 558, startPoint y: 260, endPoint x: 564, endPoint y: 281, distance: 21.7
click at [558, 261] on input "checkbox" at bounding box center [555, 262] width 8 height 8
checkbox input "true"
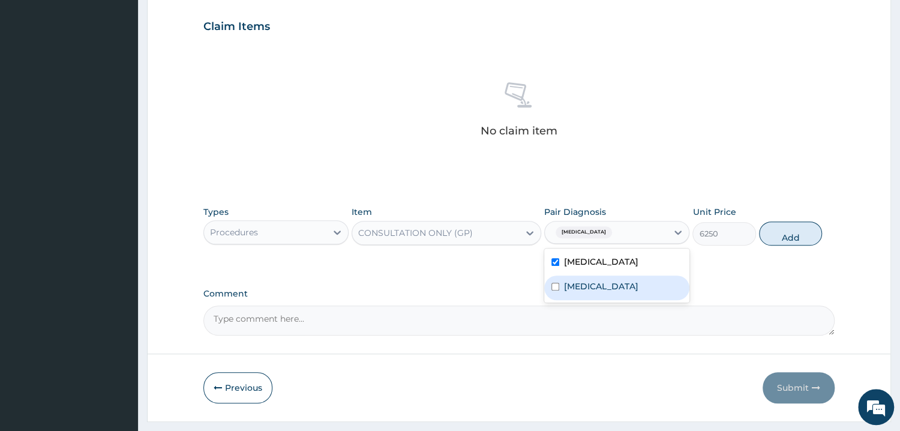
drag, startPoint x: 558, startPoint y: 287, endPoint x: 649, endPoint y: 269, distance: 92.9
click at [561, 287] on div "[MEDICAL_DATA]" at bounding box center [616, 287] width 145 height 25
checkbox input "true"
drag, startPoint x: 798, startPoint y: 229, endPoint x: 770, endPoint y: 234, distance: 28.0
click at [798, 230] on button "Add" at bounding box center [790, 233] width 63 height 24
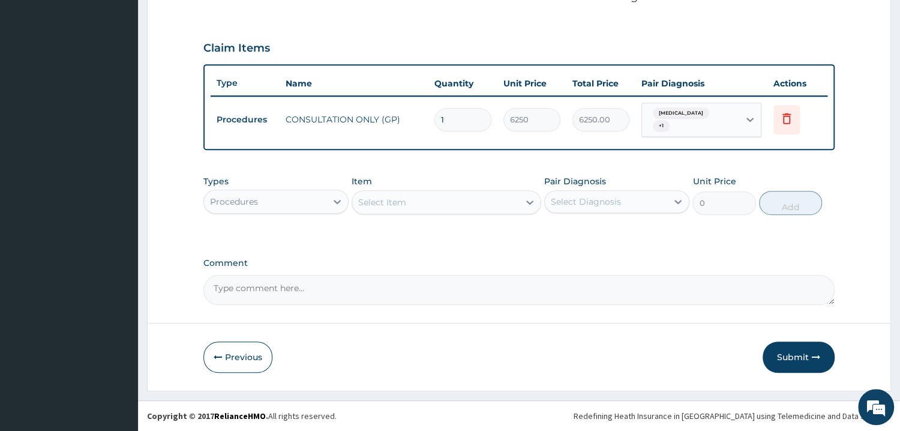
scroll to position [376, 0]
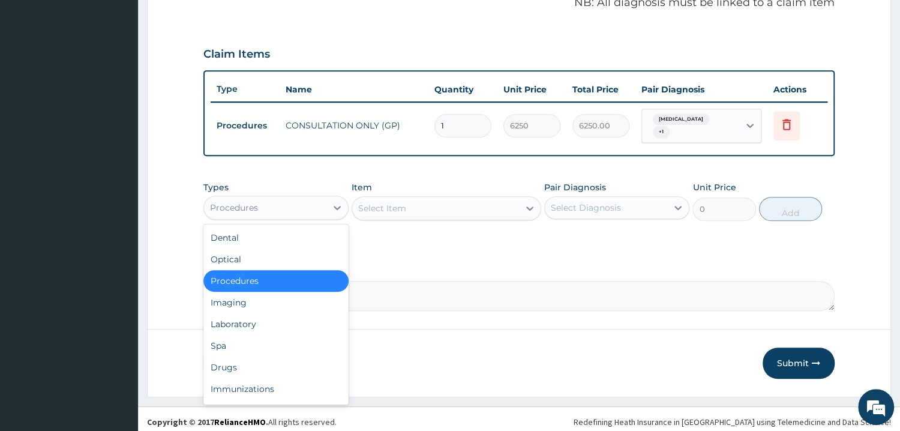
click at [325, 202] on div "Procedures" at bounding box center [265, 207] width 122 height 19
click at [245, 313] on div "Laboratory" at bounding box center [275, 324] width 145 height 22
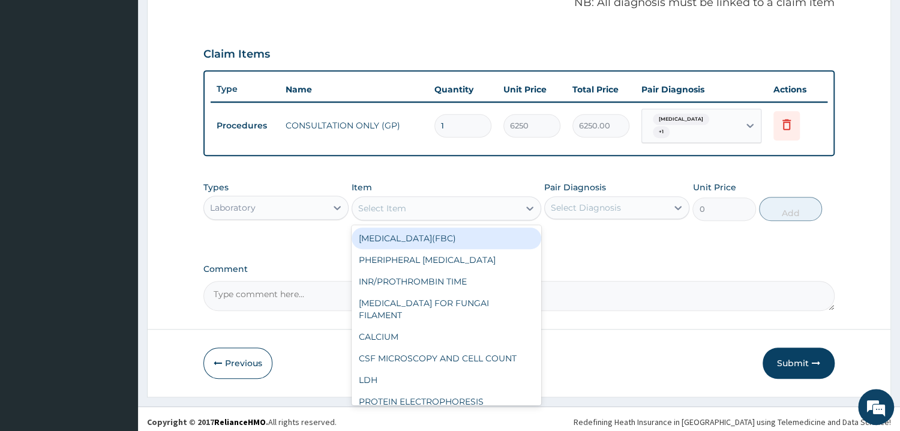
click at [518, 199] on div "Select Item" at bounding box center [435, 208] width 167 height 19
click at [474, 228] on div "[MEDICAL_DATA](FBC)" at bounding box center [446, 238] width 190 height 22
type input "4675"
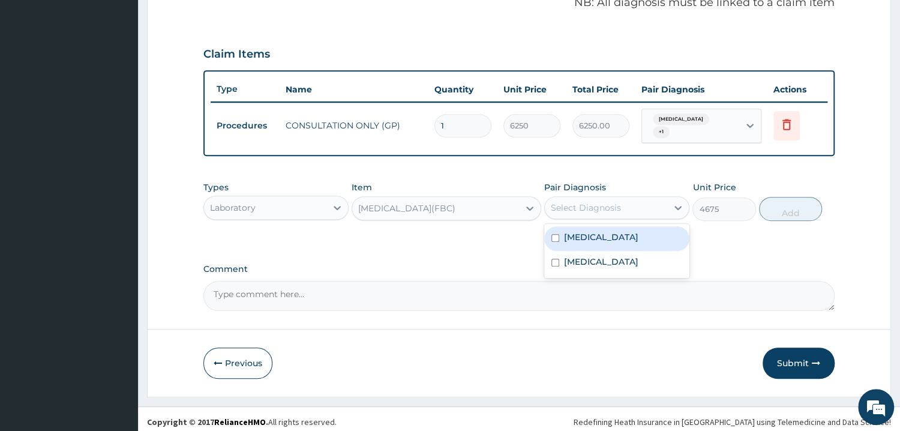
click at [585, 202] on div "Select Diagnosis" at bounding box center [586, 208] width 70 height 12
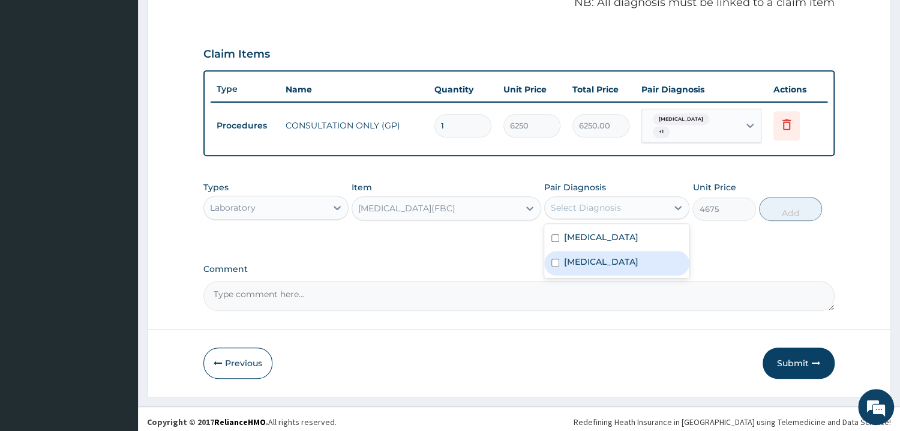
drag, startPoint x: 555, startPoint y: 254, endPoint x: 567, endPoint y: 255, distance: 12.0
click at [556, 258] on input "checkbox" at bounding box center [555, 262] width 8 height 8
checkbox input "true"
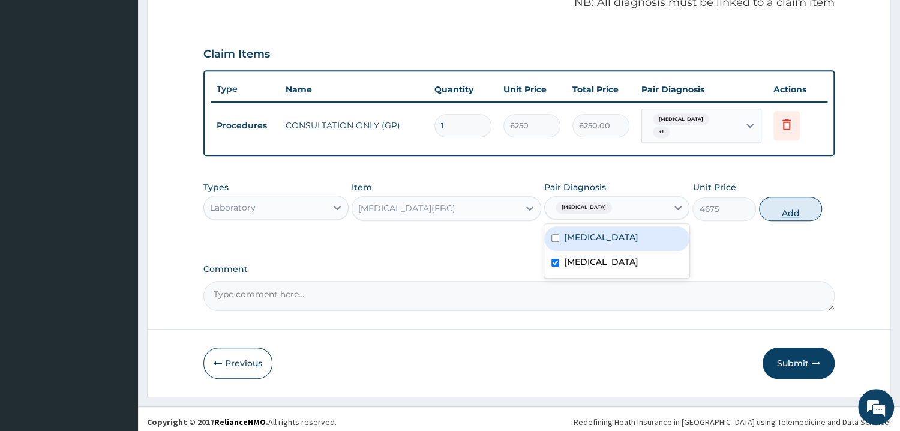
click at [794, 199] on button "Add" at bounding box center [790, 209] width 63 height 24
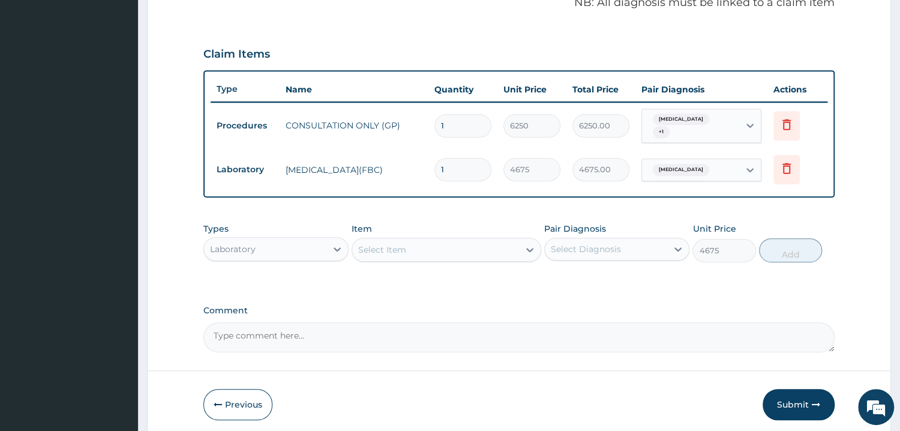
type input "0"
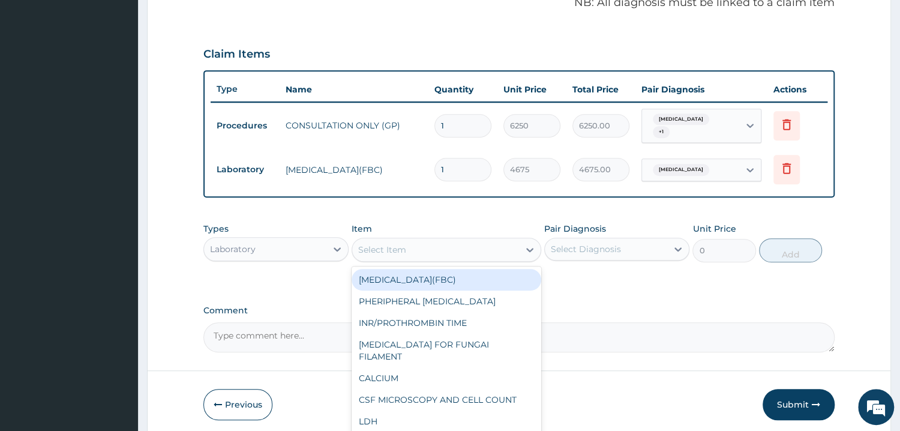
click at [393, 247] on div "Select Item" at bounding box center [382, 249] width 48 height 12
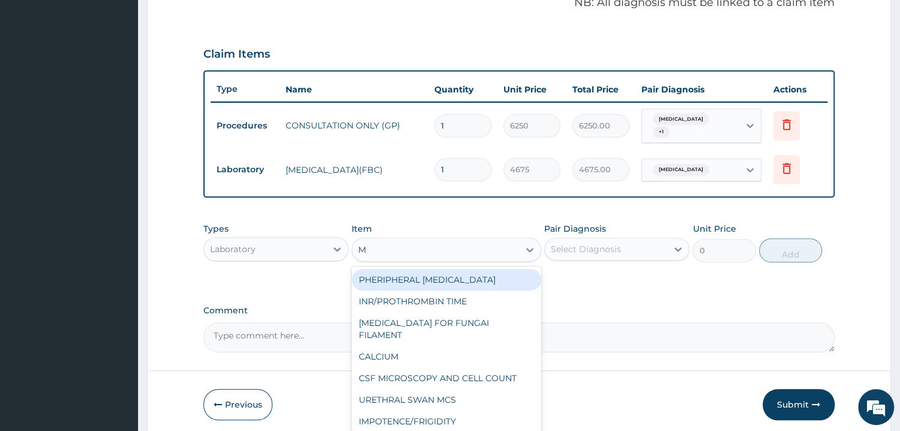
type input "MP"
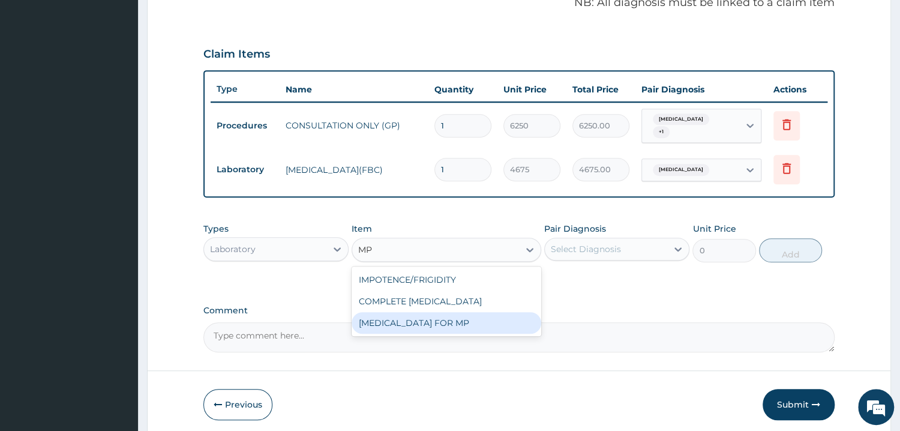
drag, startPoint x: 443, startPoint y: 314, endPoint x: 464, endPoint y: 308, distance: 21.7
click at [448, 314] on div "[MEDICAL_DATA] FOR MP" at bounding box center [446, 323] width 190 height 22
type input "1870"
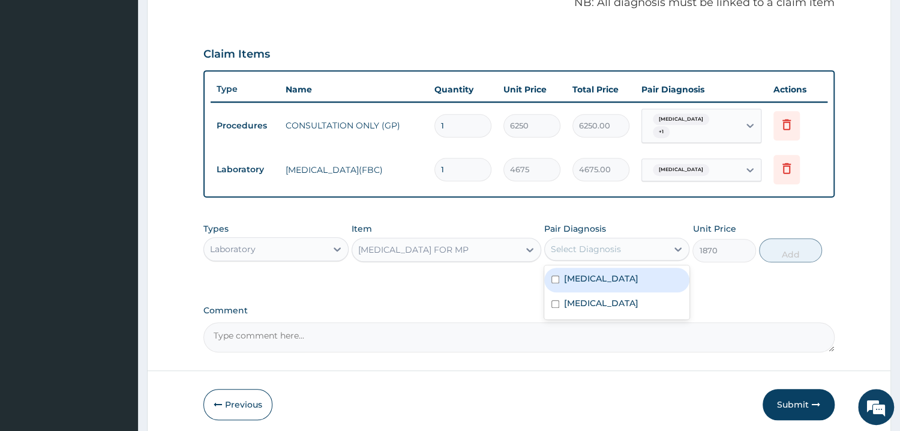
click at [586, 243] on div "Select Diagnosis" at bounding box center [586, 249] width 70 height 12
click at [554, 275] on input "checkbox" at bounding box center [555, 279] width 8 height 8
checkbox input "true"
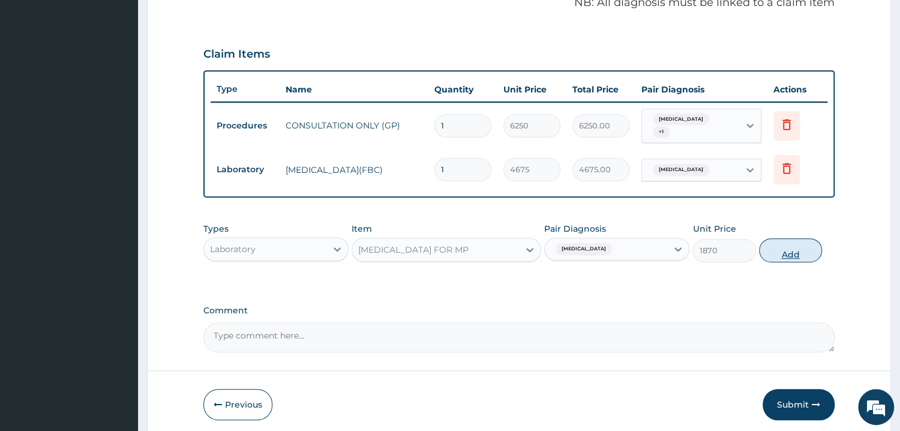
click at [780, 245] on button "Add" at bounding box center [790, 250] width 63 height 24
type input "0"
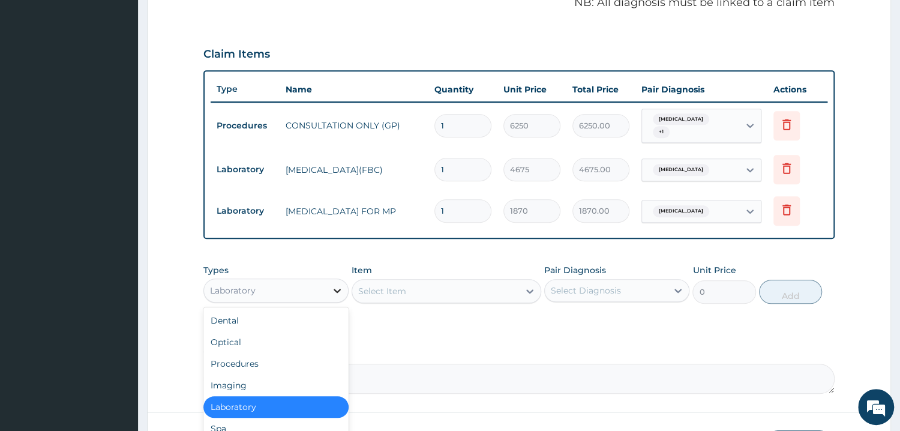
click at [327, 287] on div at bounding box center [337, 290] width 22 height 22
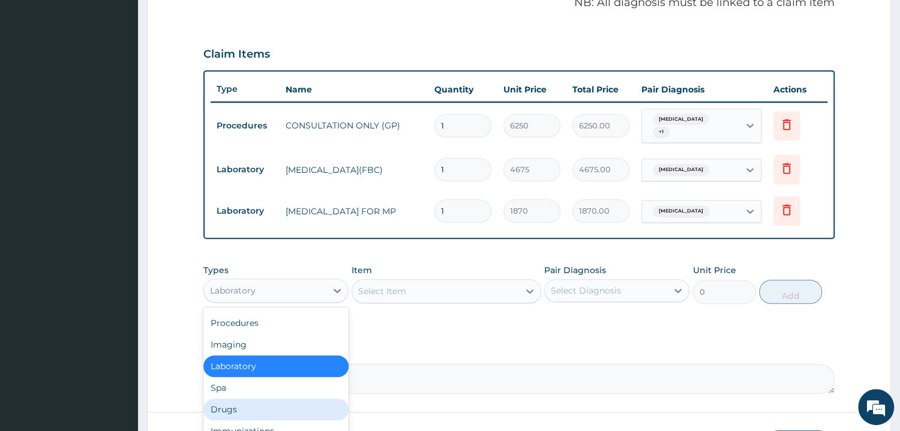
click at [246, 404] on div "Drugs" at bounding box center [275, 409] width 145 height 22
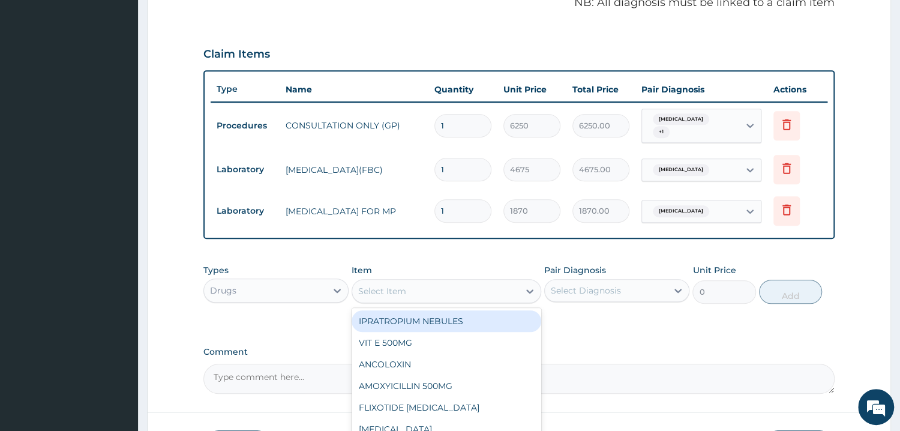
click at [390, 291] on div "Select Item" at bounding box center [435, 290] width 167 height 19
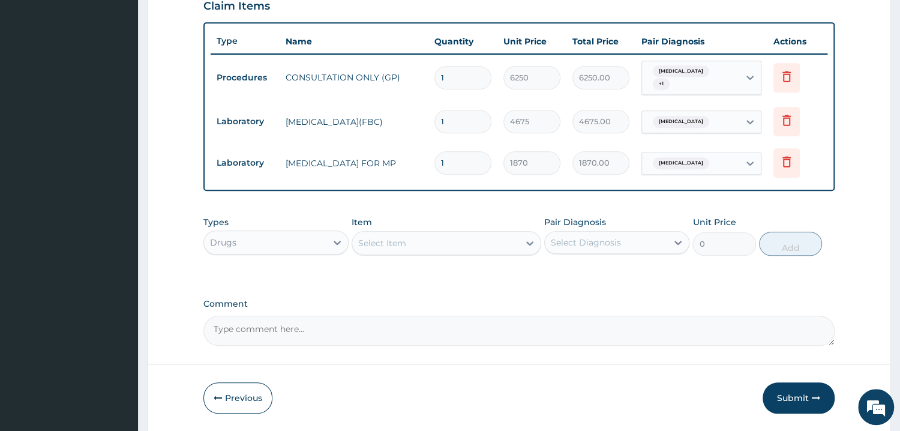
scroll to position [440, 0]
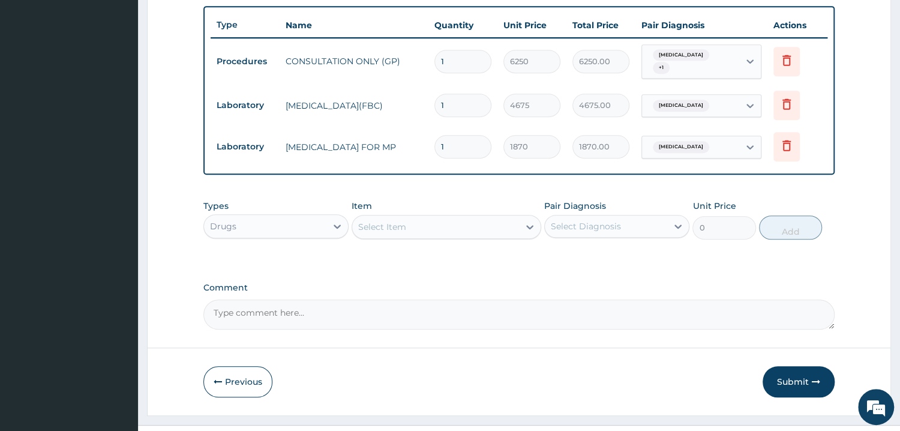
click at [368, 225] on div "Select Item" at bounding box center [382, 227] width 48 height 12
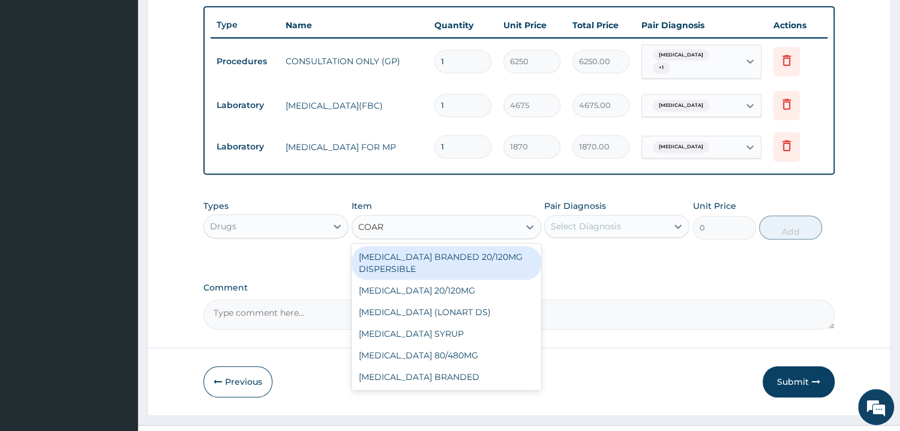
type input "COARTE"
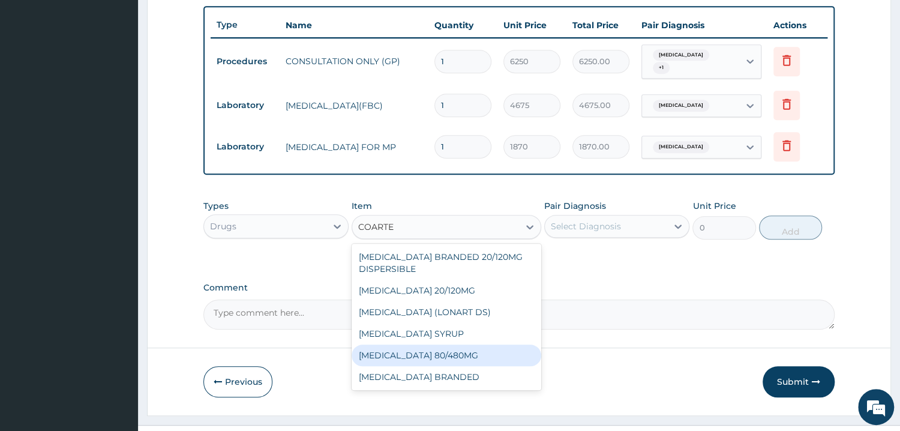
click at [432, 352] on div "[MEDICAL_DATA] 80/480MG" at bounding box center [446, 355] width 190 height 22
type input "374"
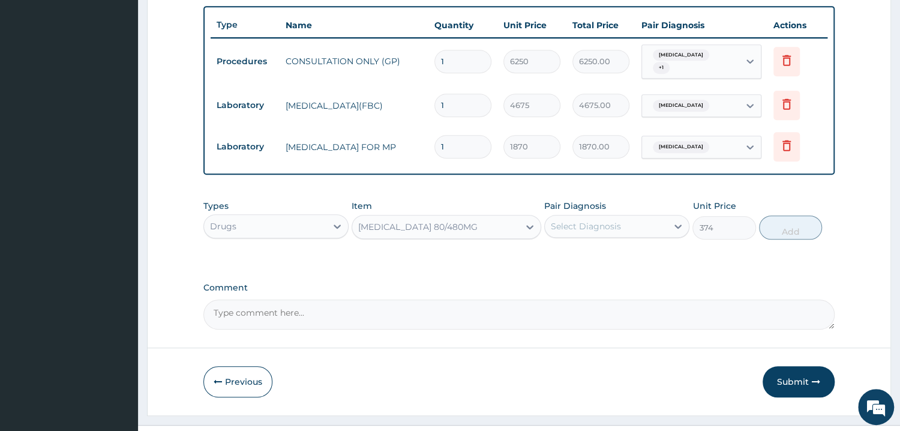
click at [605, 220] on div "Select Diagnosis" at bounding box center [586, 226] width 70 height 12
click at [552, 252] on input "checkbox" at bounding box center [555, 256] width 8 height 8
checkbox input "true"
click at [801, 219] on button "Add" at bounding box center [790, 227] width 63 height 24
type input "0"
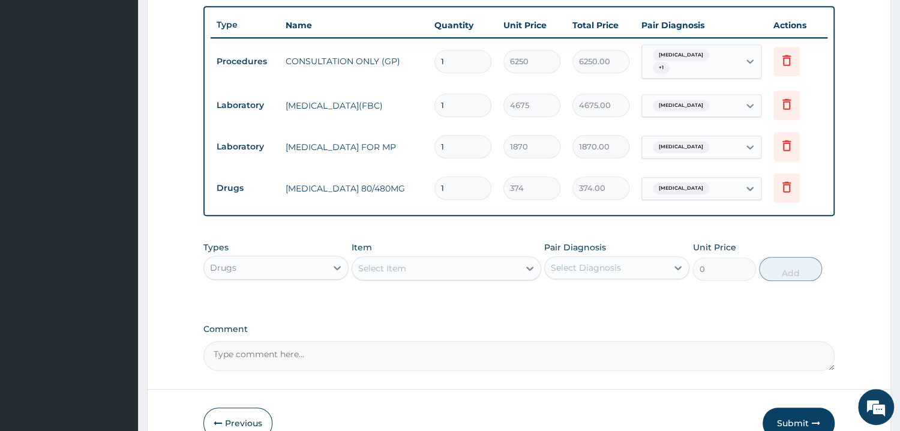
click at [457, 187] on input "1" at bounding box center [462, 187] width 57 height 23
type input "0.00"
type input "6"
type input "2244.00"
type input "6"
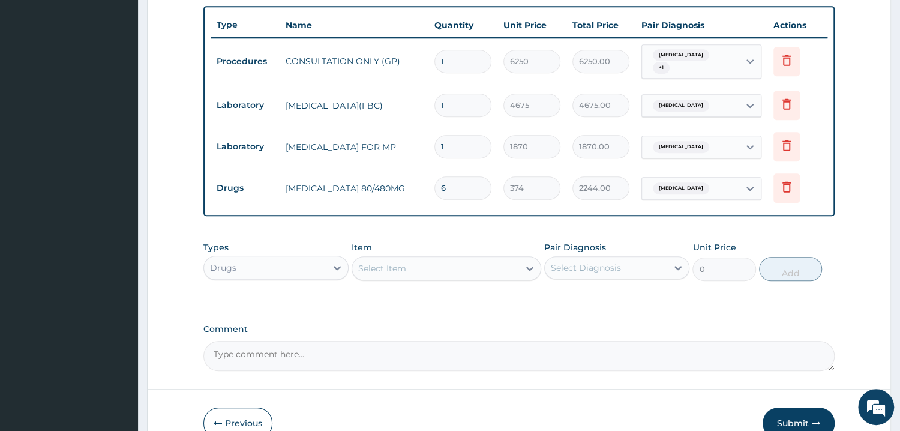
click at [383, 262] on div "Select Item" at bounding box center [382, 268] width 48 height 12
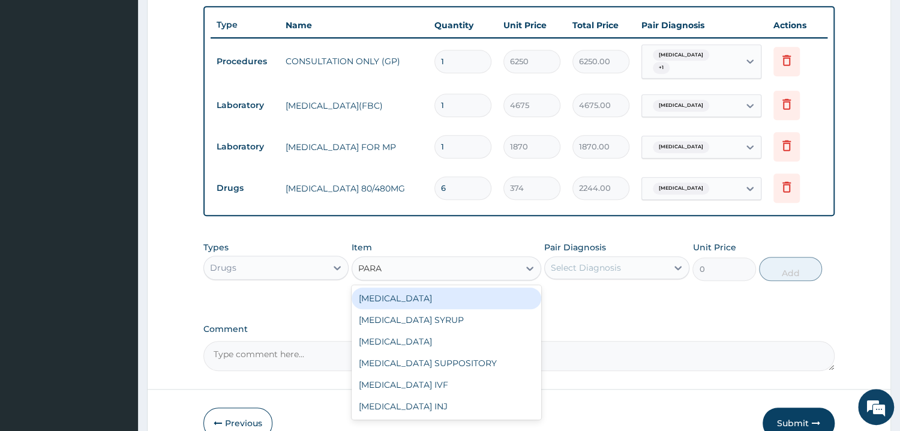
type input "PARAC"
click at [414, 298] on div "[MEDICAL_DATA]" at bounding box center [446, 298] width 190 height 22
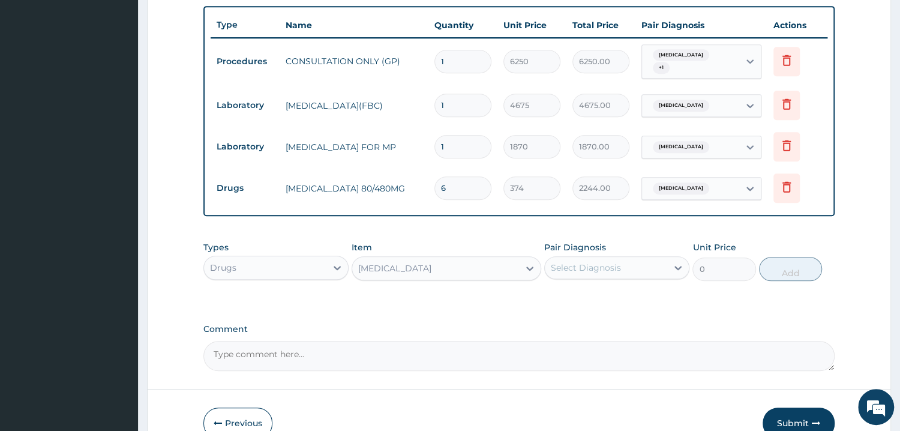
type input "37.40000152587891"
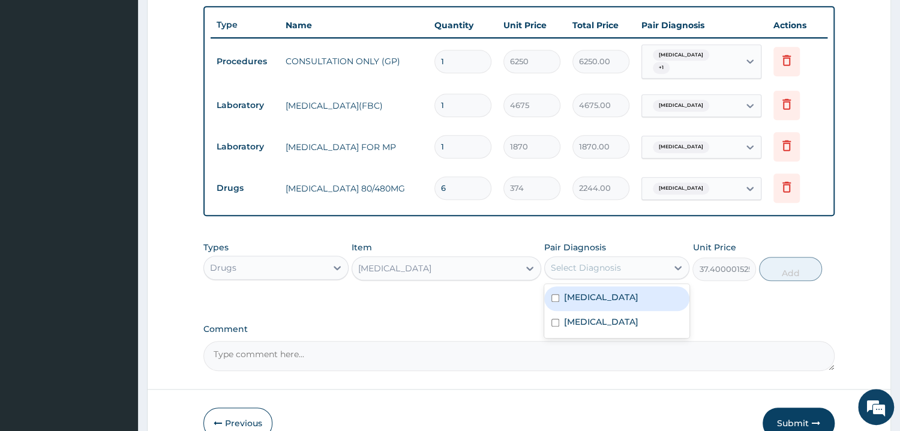
click at [580, 261] on div "Select Diagnosis" at bounding box center [586, 267] width 70 height 12
click at [555, 294] on input "checkbox" at bounding box center [555, 298] width 8 height 8
checkbox input "true"
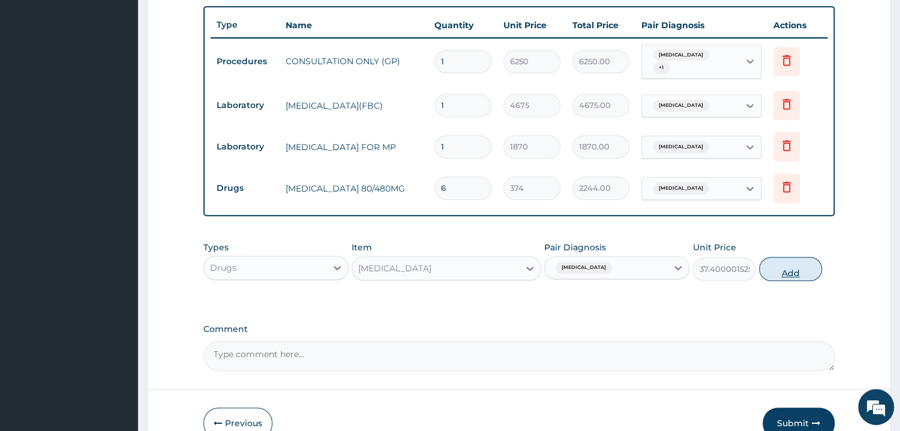
click at [794, 260] on button "Add" at bounding box center [790, 269] width 63 height 24
type input "0"
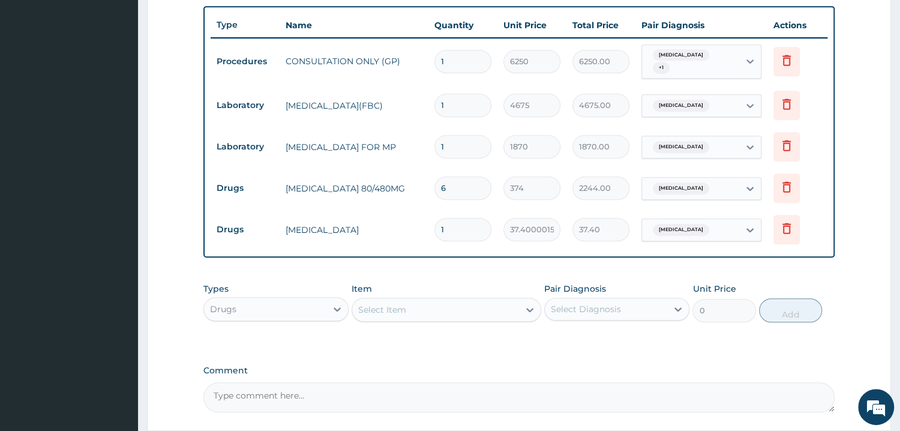
click at [452, 224] on input "1" at bounding box center [462, 229] width 57 height 23
type input "18"
type input "673.20"
type input "18"
click at [652, 265] on div "PA Code / Prescription Code Enter Code(Secondary Care Only) Encounter Date 12-0…" at bounding box center [518, 43] width 631 height 738
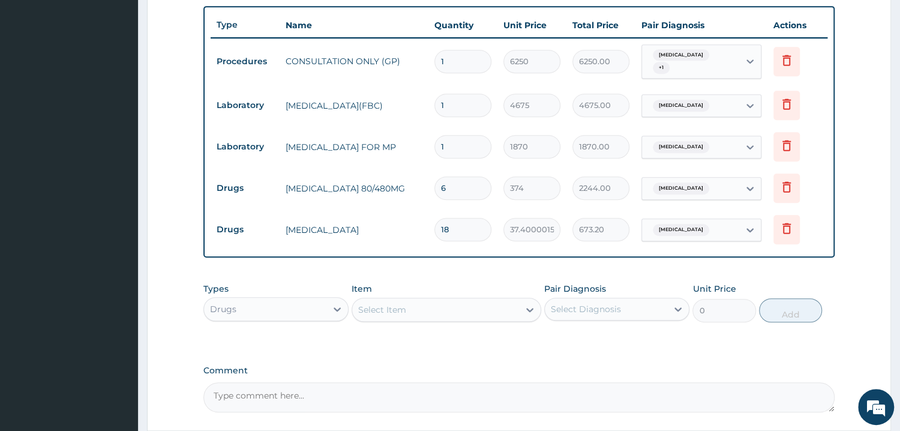
click at [414, 308] on div "Select Item" at bounding box center [435, 309] width 167 height 19
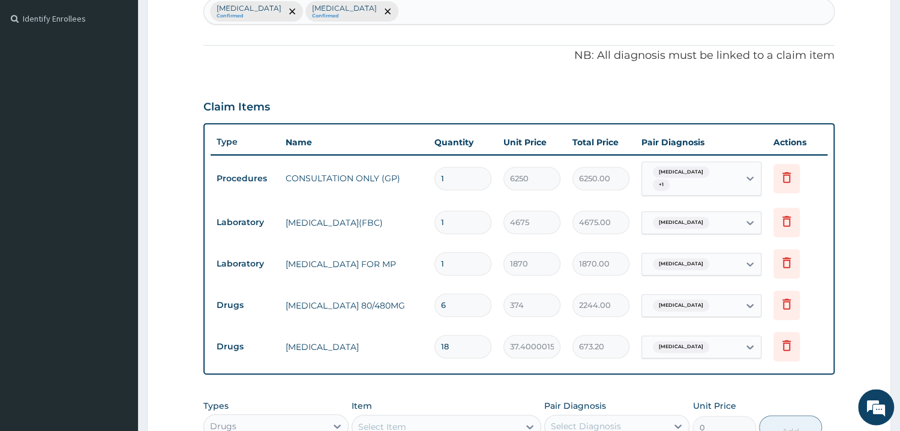
scroll to position [376, 0]
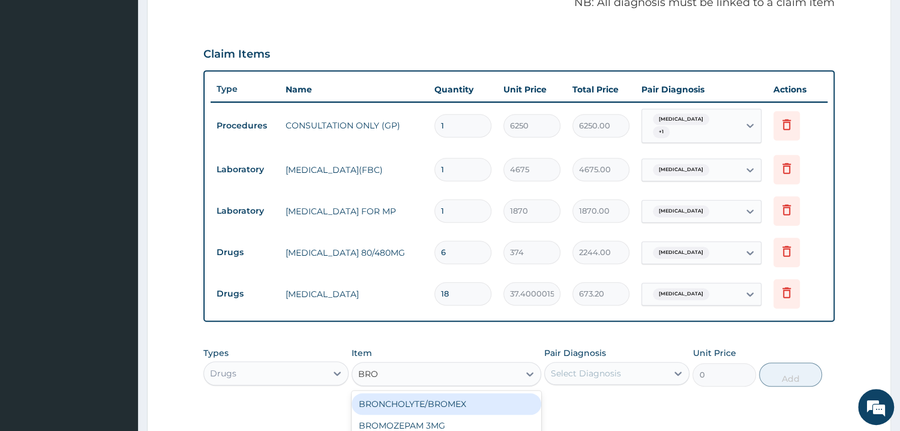
type input "BRON"
click at [400, 401] on div "BRONCHOLYTE/BROMEX" at bounding box center [446, 404] width 190 height 22
type input "701.25"
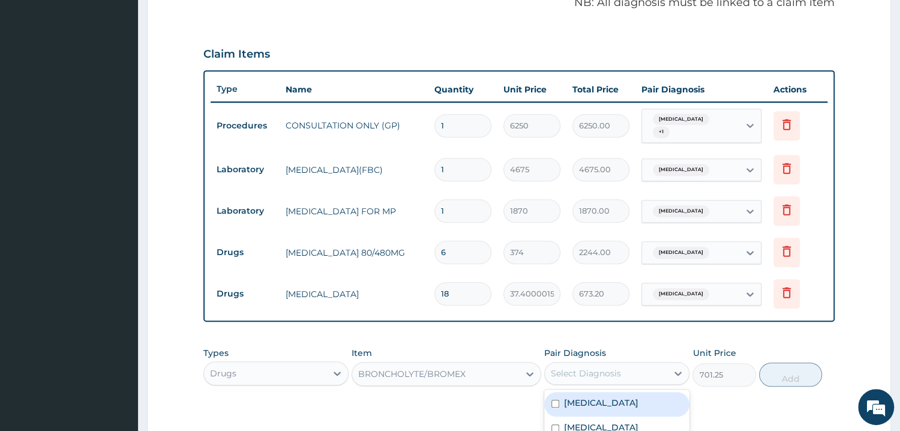
click at [586, 367] on div "Select Diagnosis" at bounding box center [586, 373] width 70 height 12
click at [558, 424] on input "checkbox" at bounding box center [555, 428] width 8 height 8
checkbox input "true"
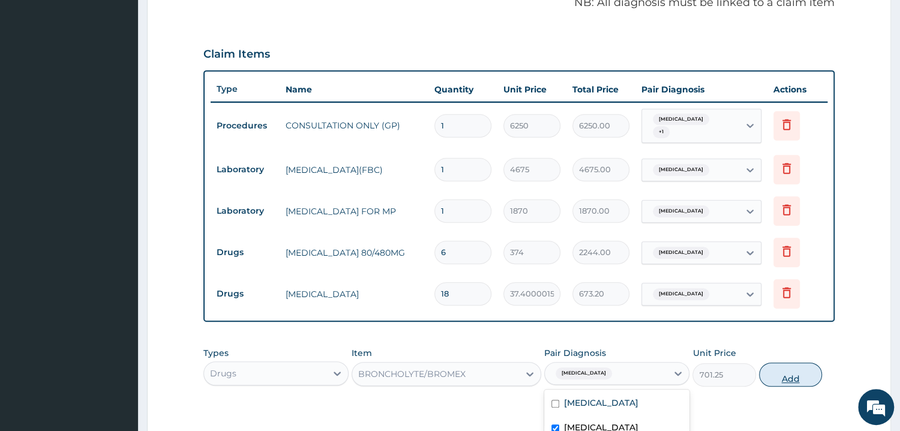
click at [801, 378] on button "Add" at bounding box center [790, 374] width 63 height 24
type input "0"
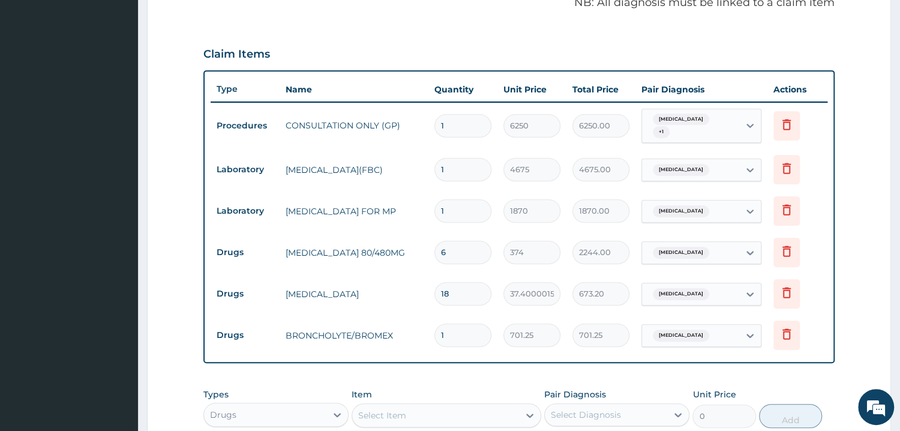
click at [372, 411] on div "Select Item" at bounding box center [382, 415] width 48 height 12
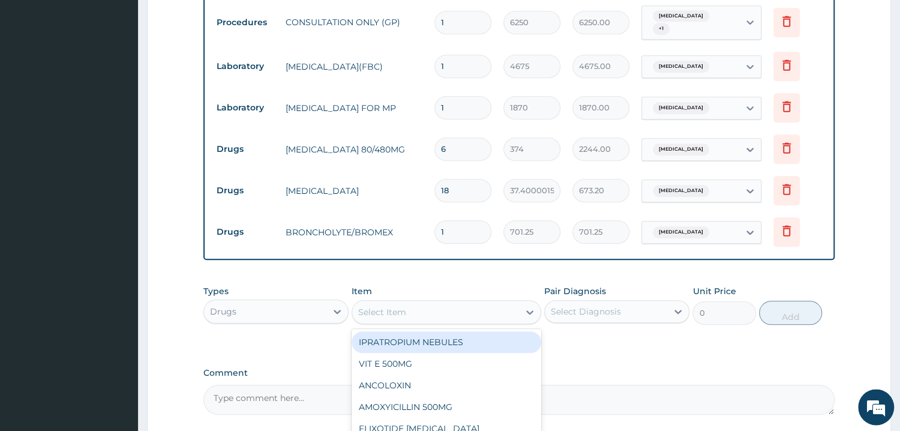
scroll to position [569, 0]
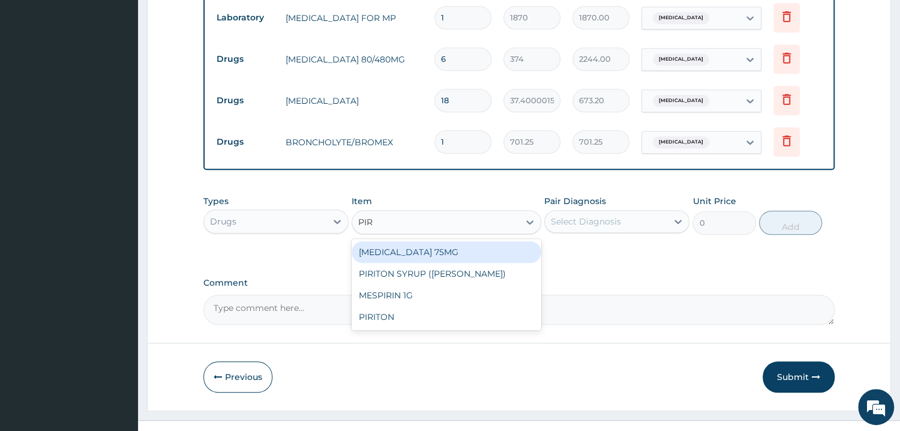
type input "PIRI"
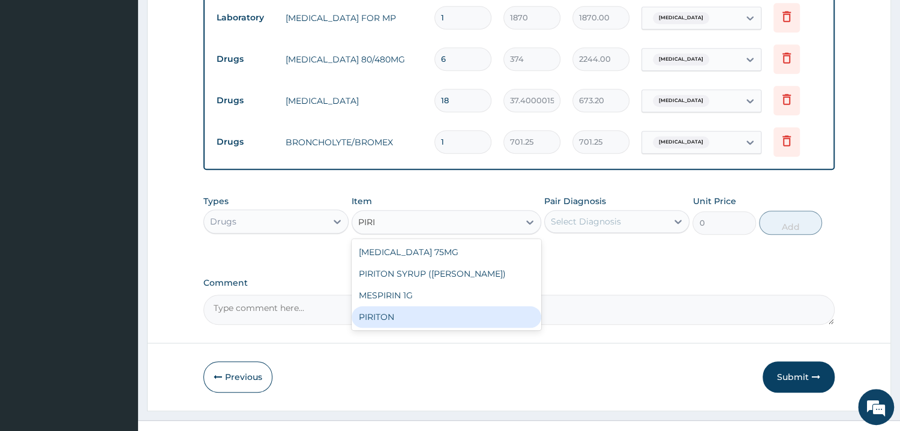
click at [400, 312] on div "PIRITON" at bounding box center [446, 317] width 190 height 22
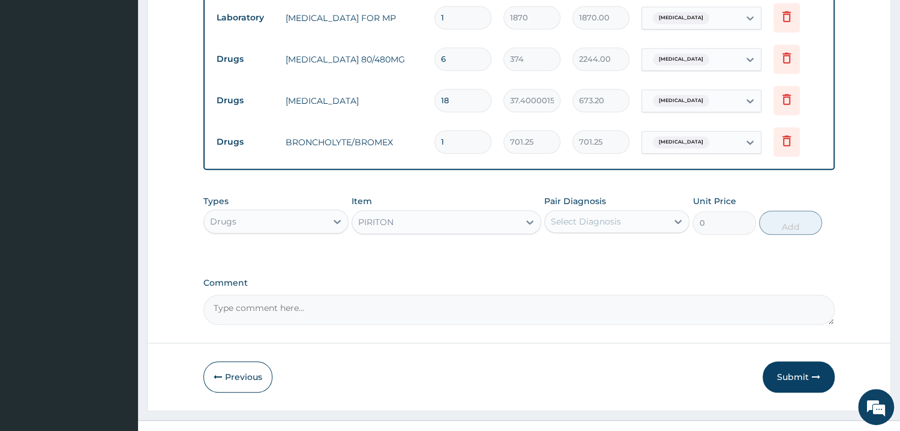
type input "350.625"
click at [415, 212] on div "PIRITON" at bounding box center [435, 221] width 167 height 19
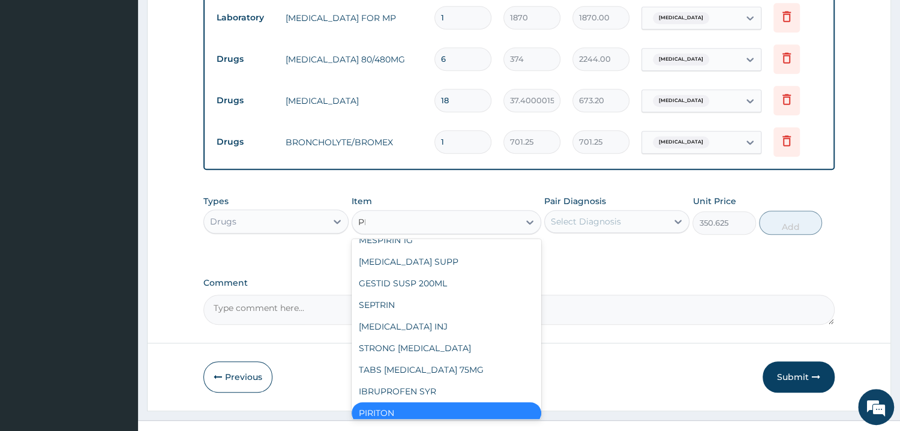
scroll to position [256, 0]
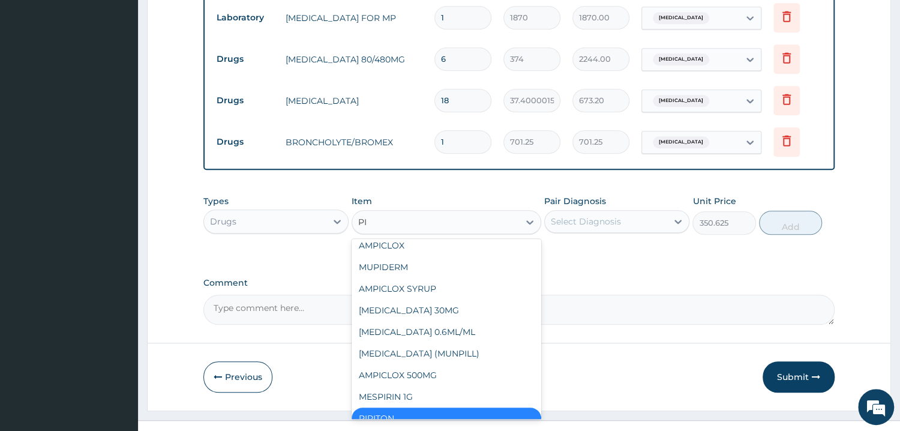
type input "PIR"
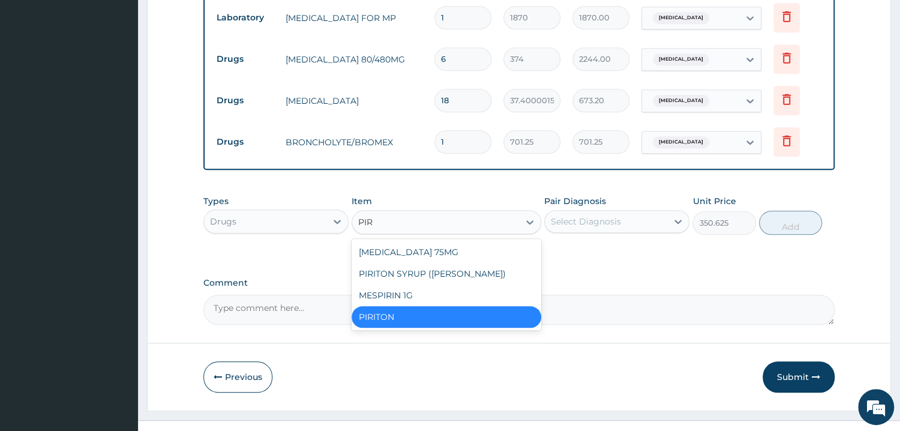
click at [413, 312] on div "PIRITON" at bounding box center [446, 317] width 190 height 22
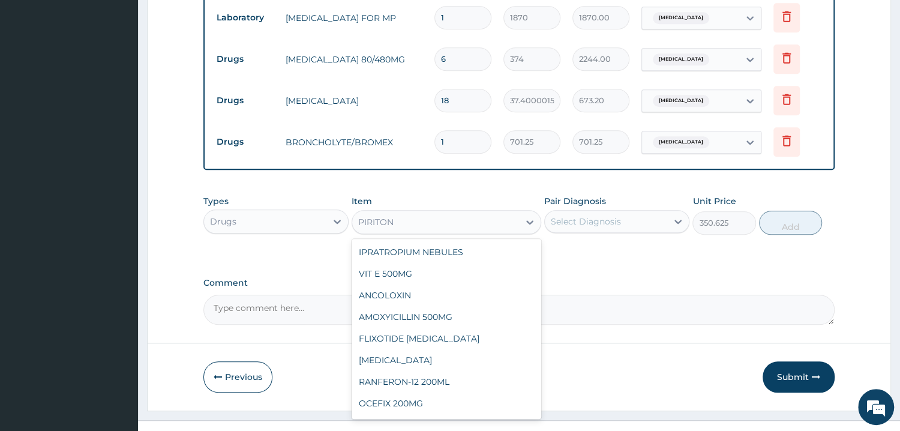
click at [386, 217] on div "PIRITON" at bounding box center [375, 222] width 35 height 12
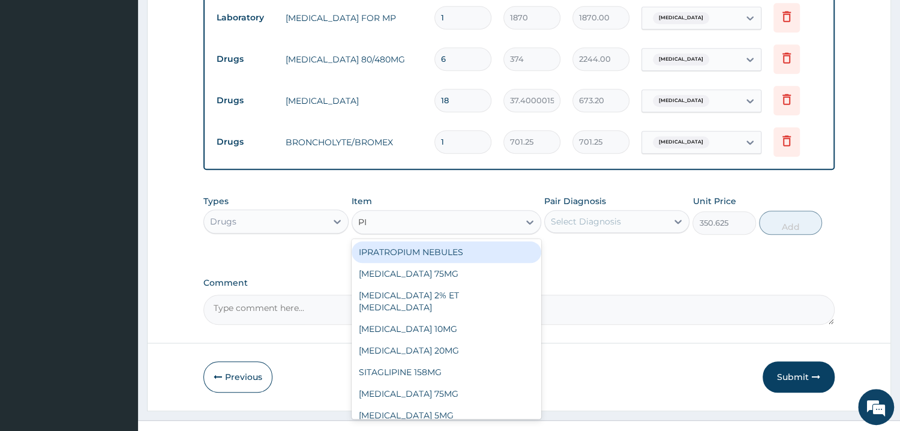
type input "PIR"
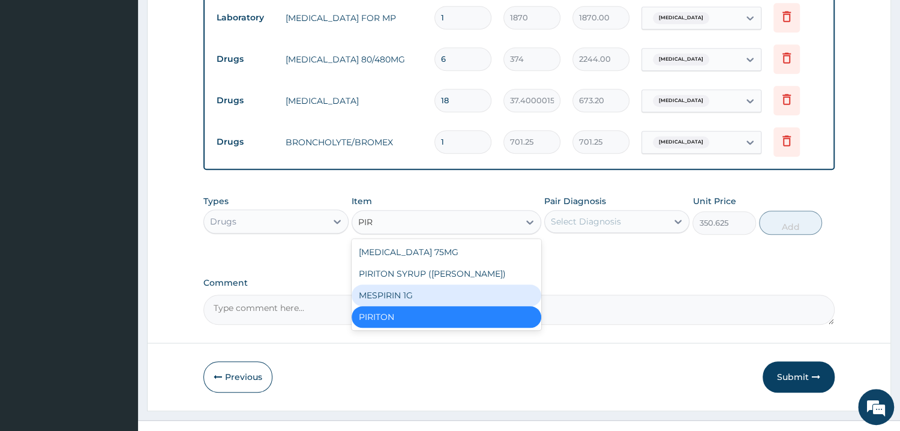
click at [388, 288] on div "MESPIRIN 1G" at bounding box center [446, 295] width 190 height 22
type input "8181.25"
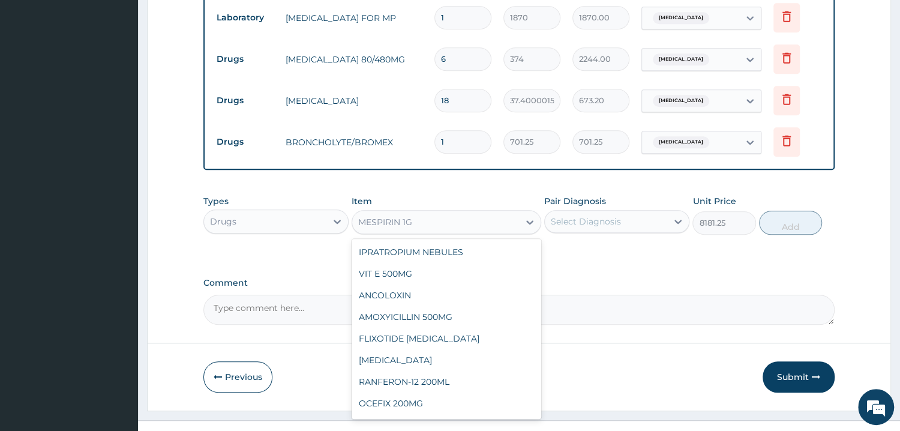
click at [470, 216] on div "MESPIRIN 1G" at bounding box center [435, 221] width 167 height 19
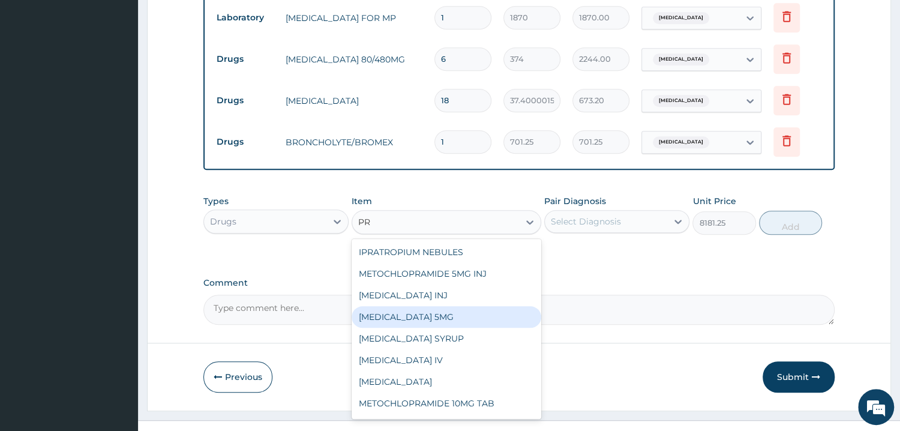
type input "P"
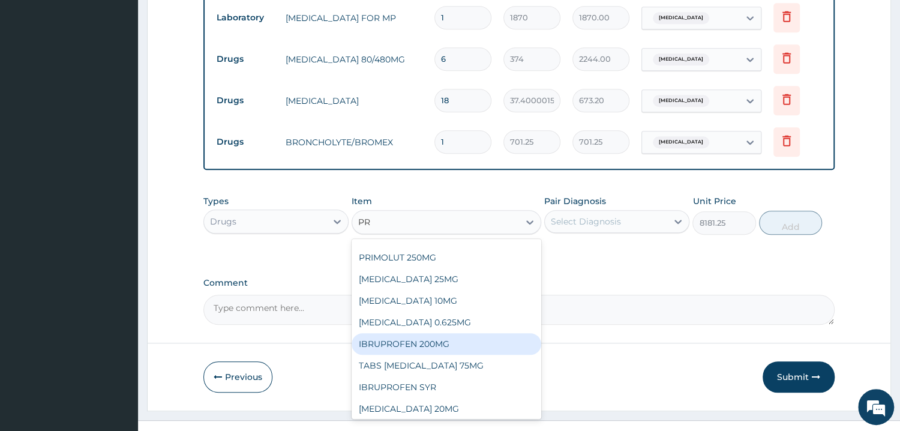
scroll to position [376, 0]
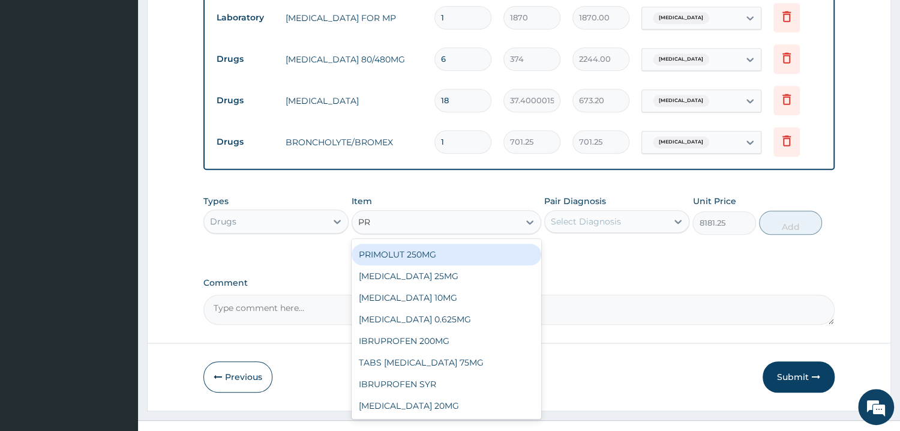
type input "PR"
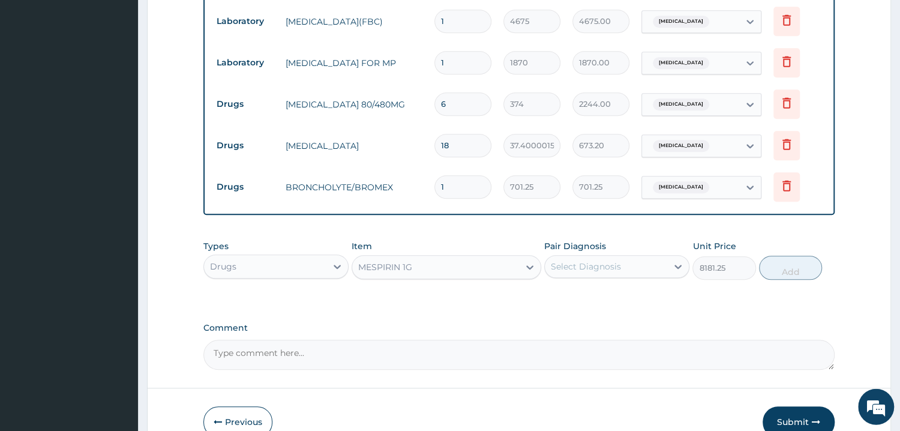
scroll to position [583, 0]
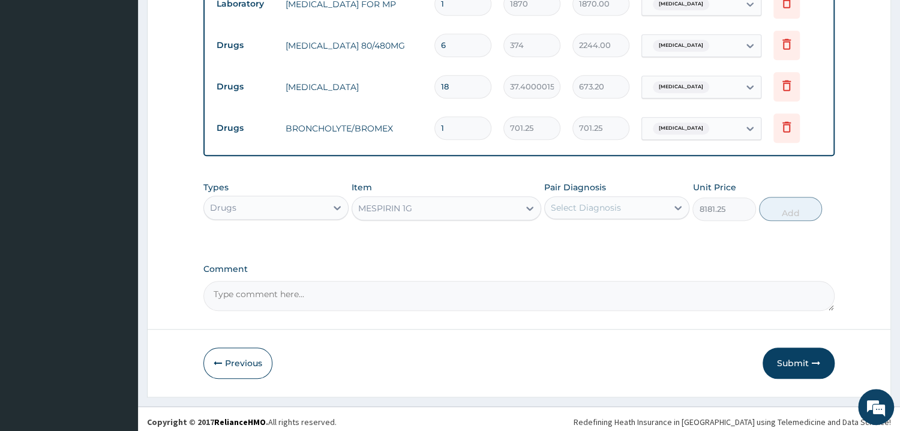
click at [808, 357] on button "Submit" at bounding box center [798, 362] width 72 height 31
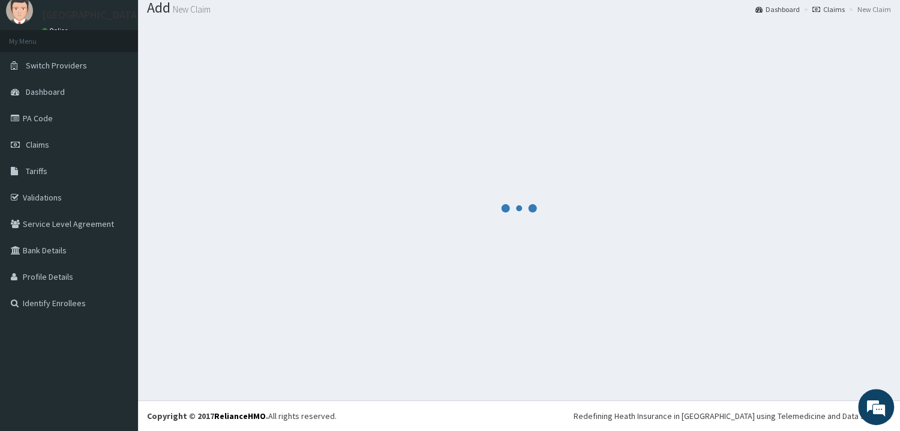
scroll to position [38, 0]
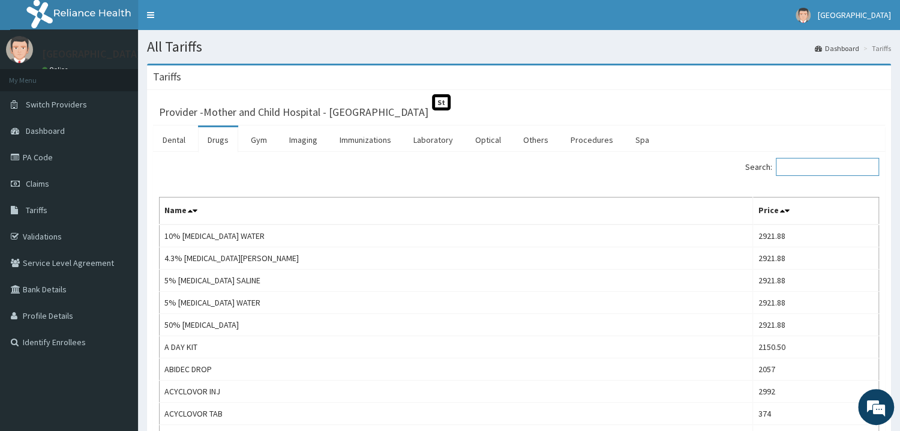
click at [808, 165] on input "Search:" at bounding box center [826, 167] width 103 height 18
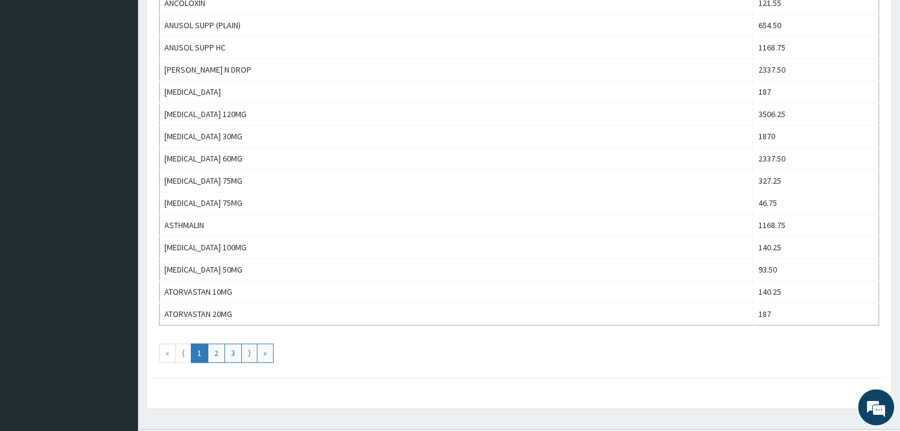
scroll to position [1029, 0]
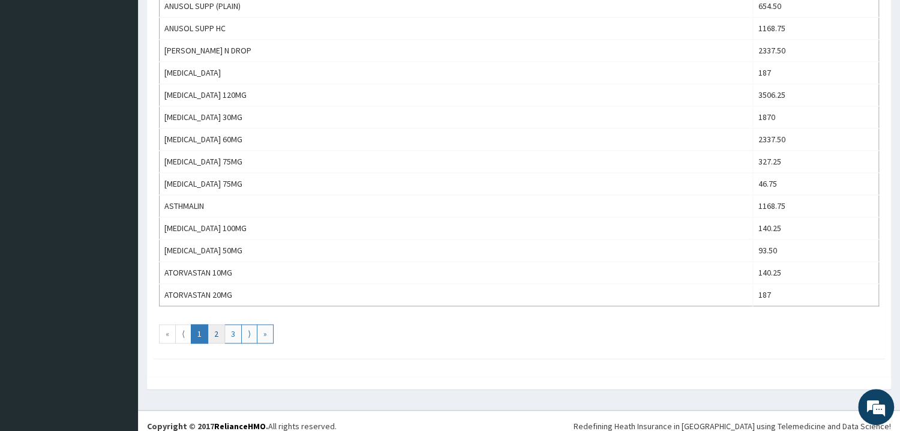
type input "P"
click at [216, 337] on link "2" at bounding box center [216, 333] width 17 height 19
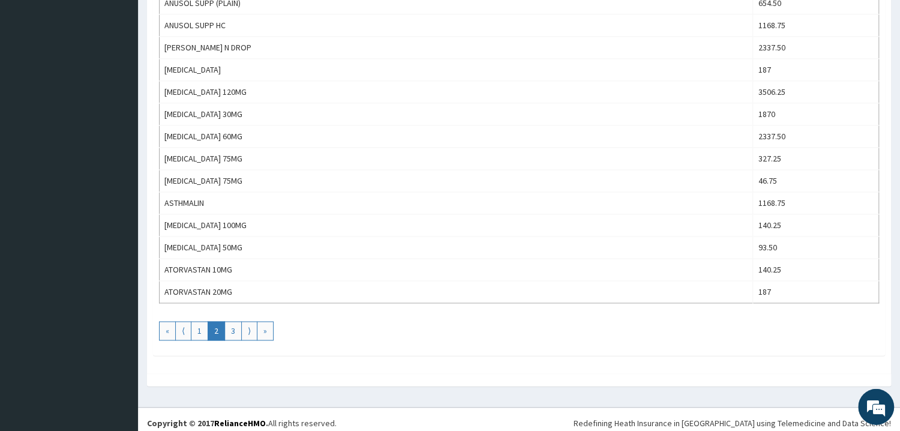
scroll to position [1042, 0]
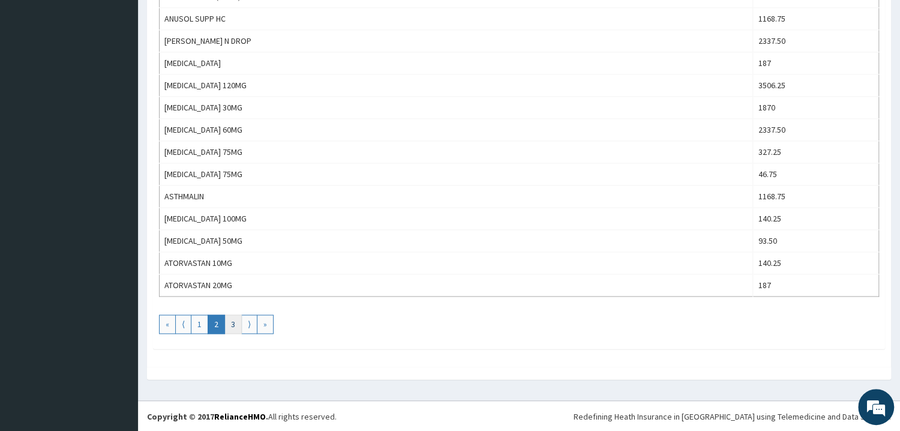
click at [231, 325] on link "3" at bounding box center [232, 323] width 17 height 19
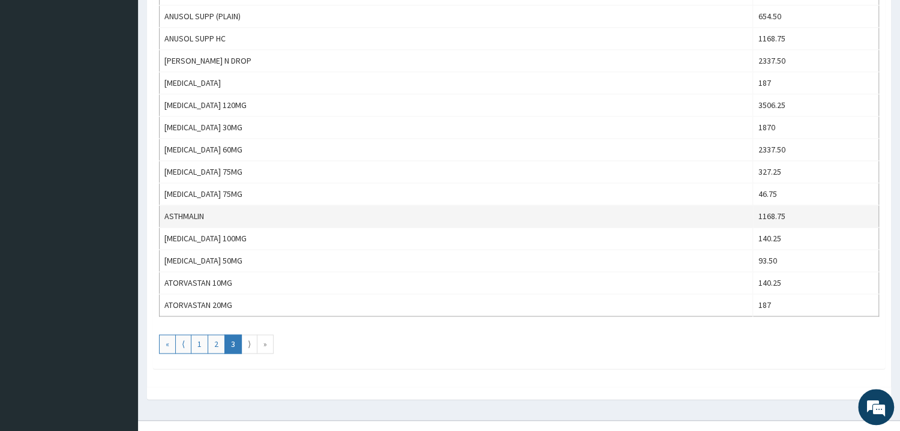
scroll to position [1029, 0]
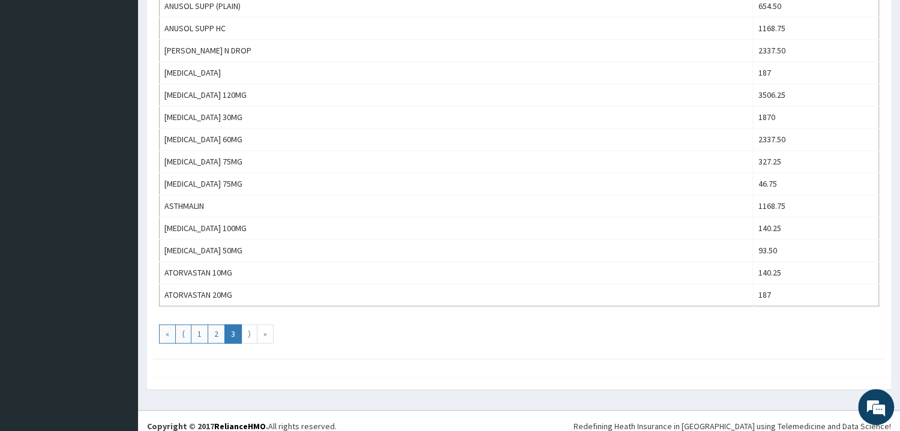
click at [250, 342] on link "⟩" at bounding box center [249, 333] width 16 height 19
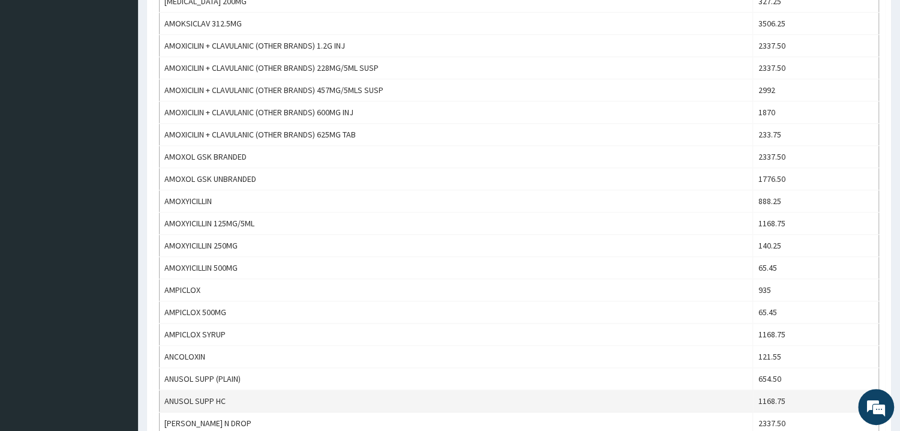
scroll to position [1042, 0]
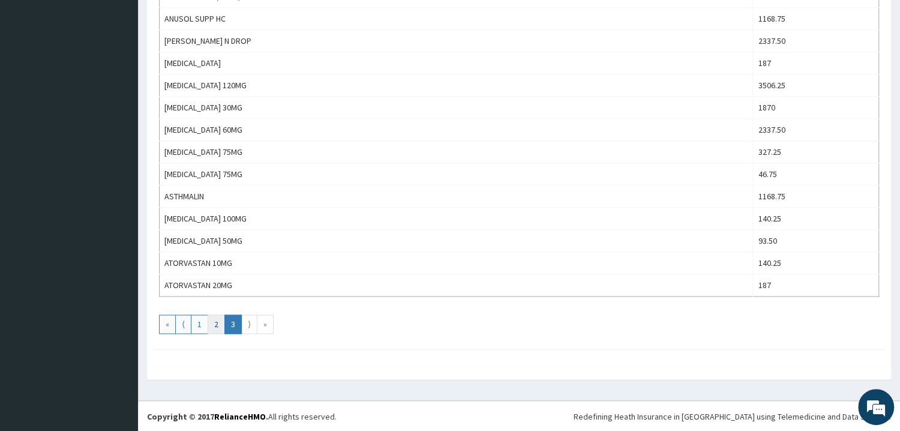
click at [214, 325] on link "2" at bounding box center [216, 323] width 17 height 19
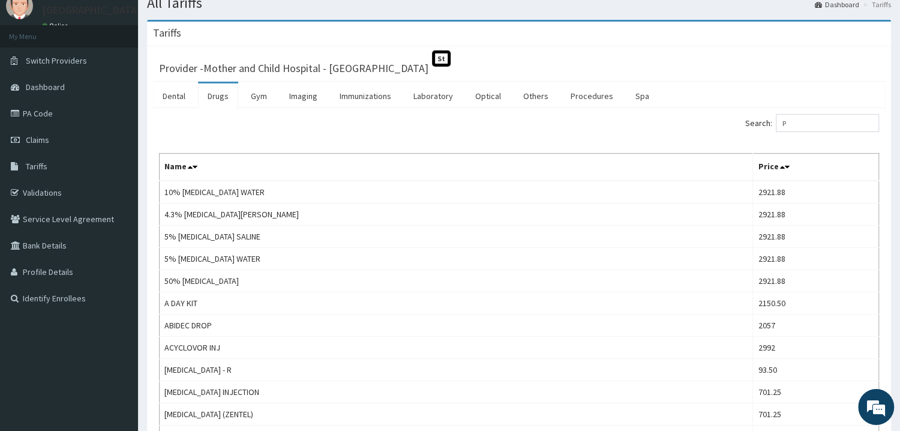
scroll to position [13, 0]
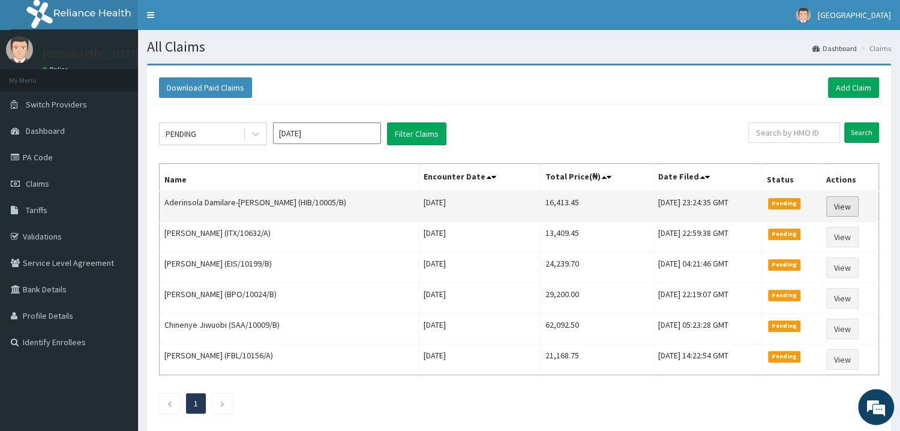
click at [840, 210] on link "View" at bounding box center [842, 206] width 32 height 20
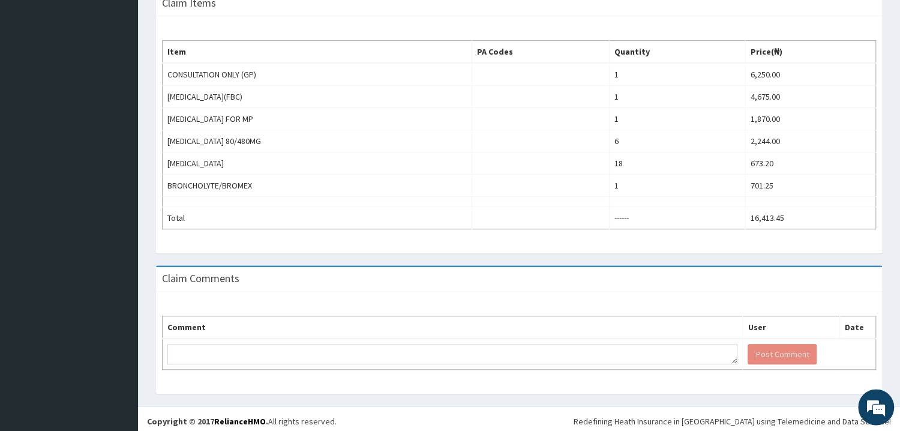
scroll to position [368, 0]
